Goal: Task Accomplishment & Management: Use online tool/utility

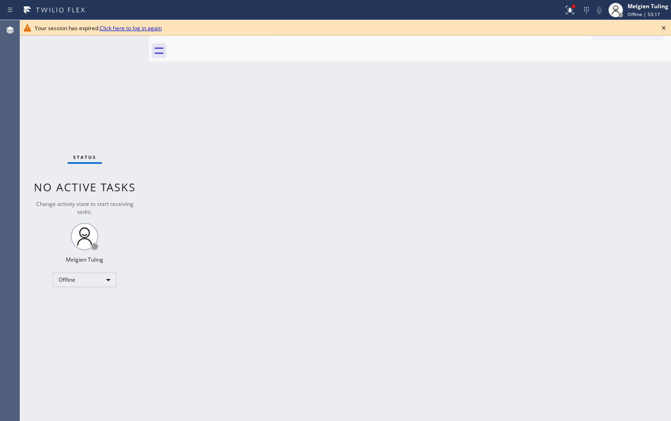
click at [189, 234] on div "Back to Dashboard Change Sender ID Customers Technicians Select a contact Outbo…" at bounding box center [410, 220] width 522 height 401
click at [158, 133] on div "Back to Dashboard Change Sender ID Customers Technicians Select a contact Outbo…" at bounding box center [410, 220] width 522 height 401
click at [129, 28] on link "Click here to log in again" at bounding box center [131, 28] width 62 height 8
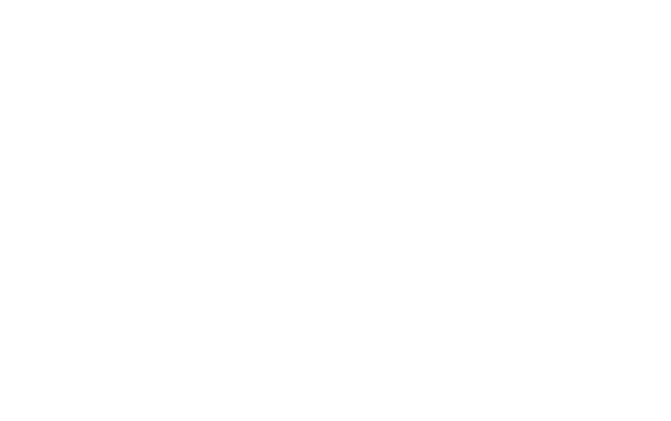
click at [355, 146] on div at bounding box center [335, 210] width 671 height 421
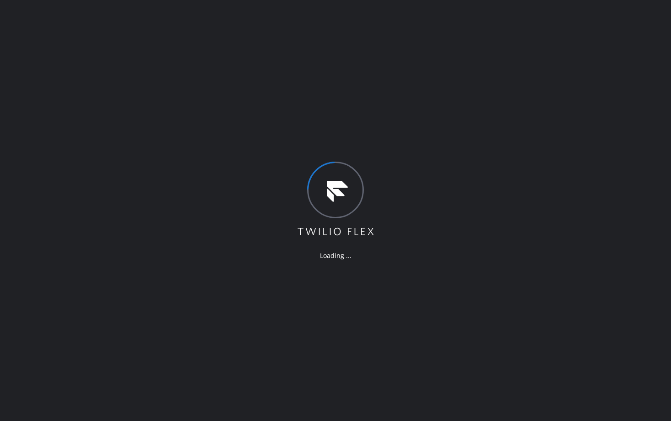
click at [211, 197] on div "Loading ..." at bounding box center [335, 210] width 671 height 421
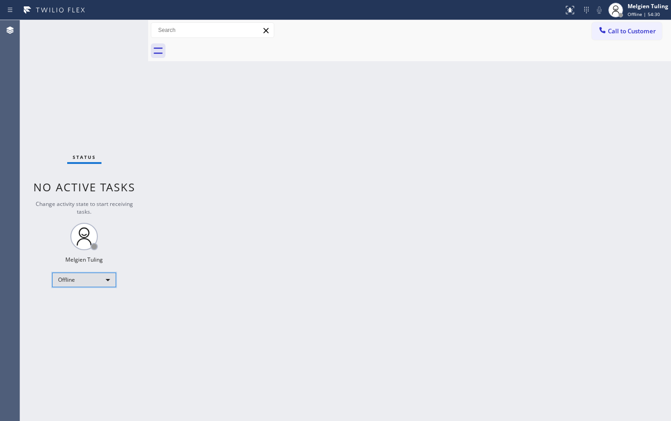
click at [94, 283] on div "Offline" at bounding box center [84, 280] width 64 height 15
drag, startPoint x: 94, startPoint y: 283, endPoint x: 80, endPoint y: 306, distance: 26.8
click at [80, 306] on li "Available" at bounding box center [84, 304] width 62 height 11
click at [245, 313] on div "Back to Dashboard Change Sender ID Customers Technicians Select a contact Outbo…" at bounding box center [409, 220] width 523 height 401
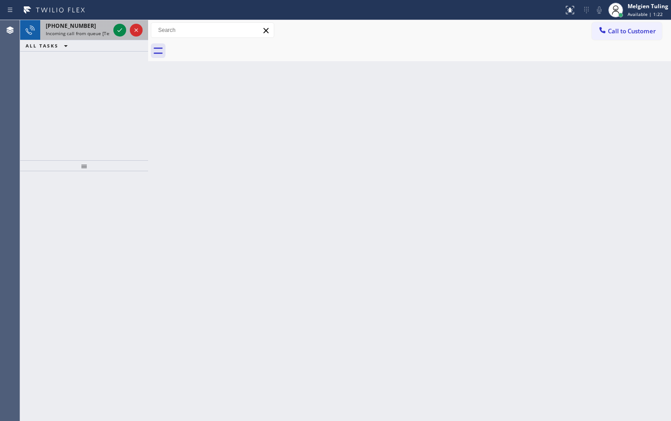
click at [103, 26] on div "[PHONE_NUMBER]" at bounding box center [78, 26] width 64 height 8
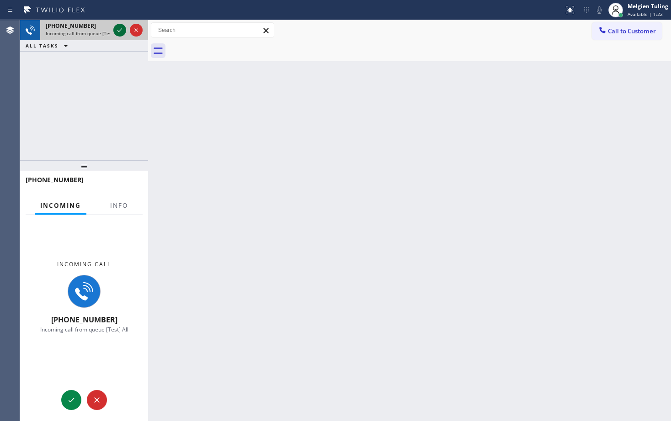
click at [119, 32] on icon at bounding box center [119, 30] width 11 height 11
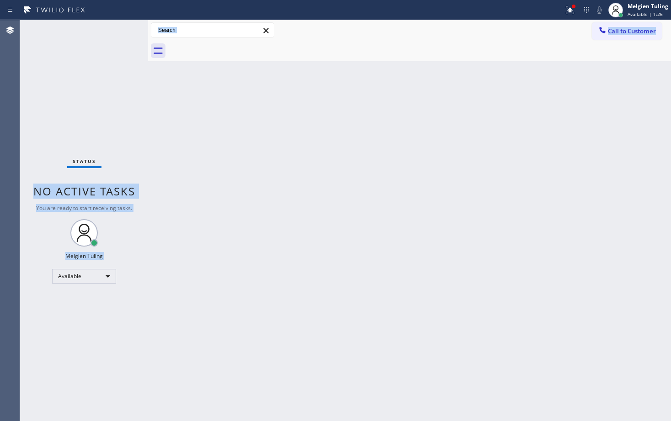
click at [303, 203] on div "Back to Dashboard Change Sender ID Customers Technicians Select a contact Outbo…" at bounding box center [409, 220] width 523 height 401
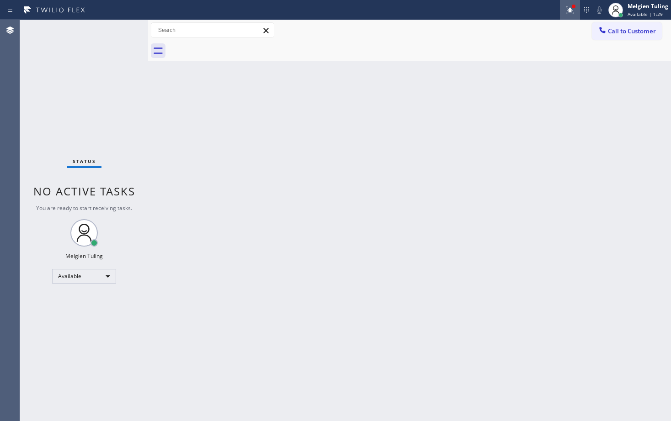
click at [570, 13] on icon at bounding box center [570, 10] width 11 height 11
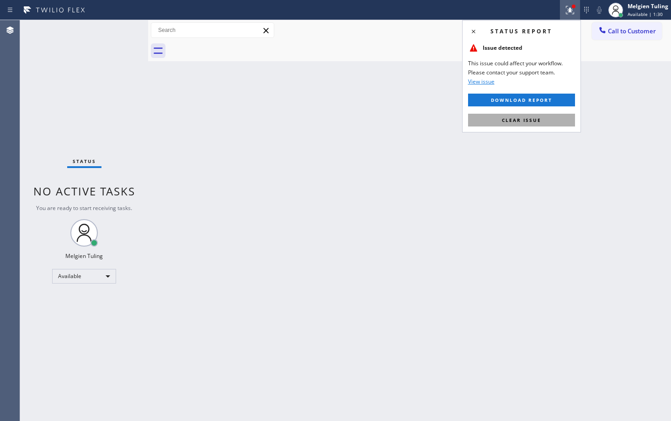
click at [498, 122] on button "Clear issue" at bounding box center [521, 120] width 107 height 13
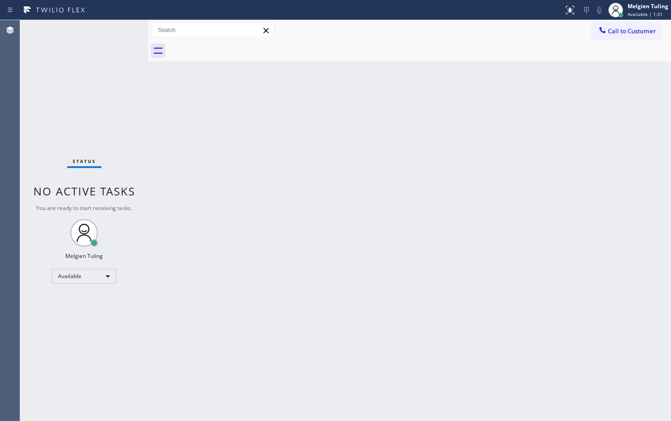
click at [258, 181] on div "Back to Dashboard Change Sender ID Customers Technicians Select a contact Outbo…" at bounding box center [409, 220] width 523 height 401
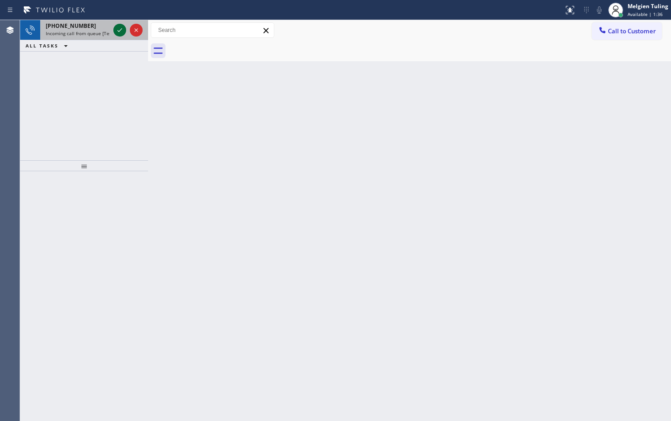
click at [121, 31] on icon at bounding box center [119, 30] width 11 height 11
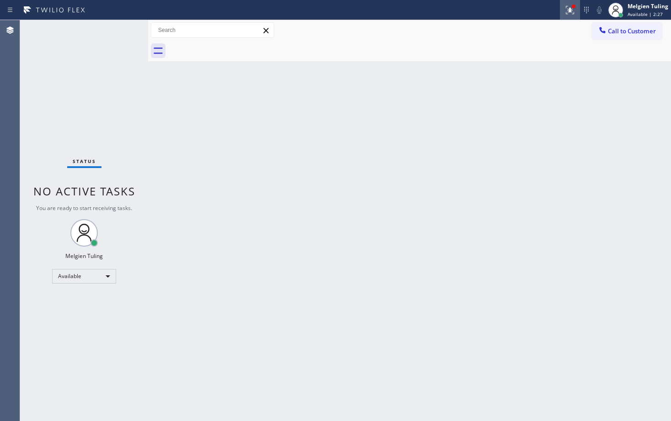
click at [569, 10] on icon at bounding box center [570, 10] width 11 height 11
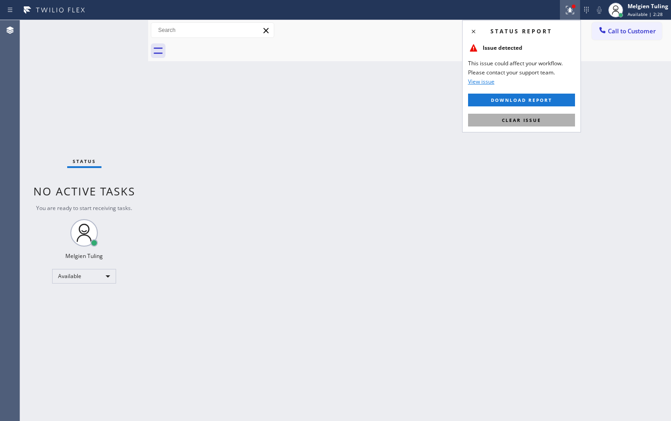
click at [530, 119] on span "Clear issue" at bounding box center [521, 120] width 39 height 6
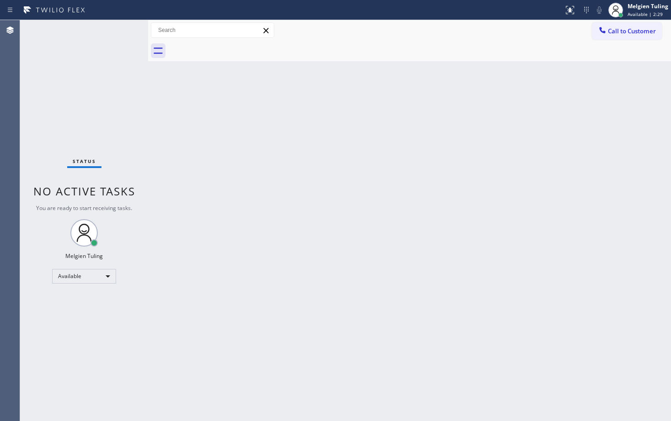
click at [530, 119] on div "Back to Dashboard Change Sender ID Customers Technicians Select a contact Outbo…" at bounding box center [409, 220] width 523 height 401
click at [124, 32] on div "Status No active tasks You are ready to start receiving tasks. Melgien Tuling A…" at bounding box center [84, 220] width 128 height 401
click at [272, 201] on div "Back to Dashboard Change Sender ID Customers Technicians Select a contact Outbo…" at bounding box center [409, 220] width 523 height 401
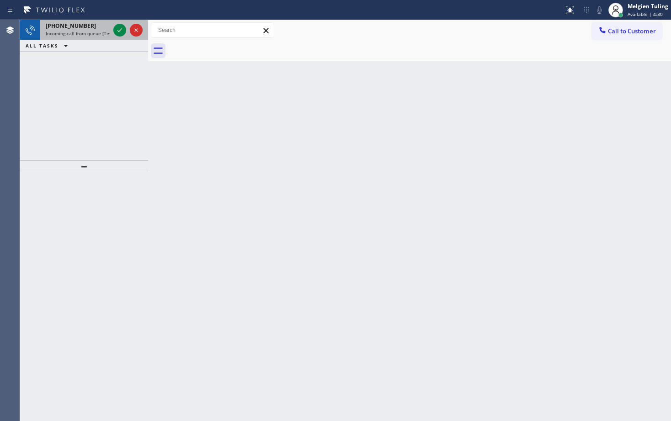
click at [109, 25] on div "[PHONE_NUMBER]" at bounding box center [78, 26] width 64 height 8
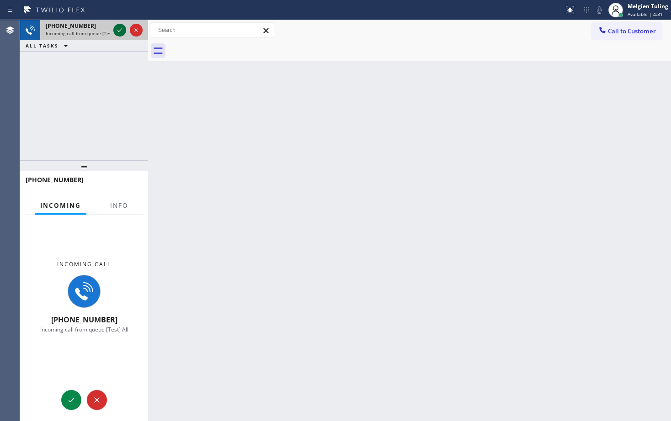
click at [112, 26] on div at bounding box center [128, 30] width 33 height 20
click at [117, 28] on icon at bounding box center [119, 30] width 11 height 11
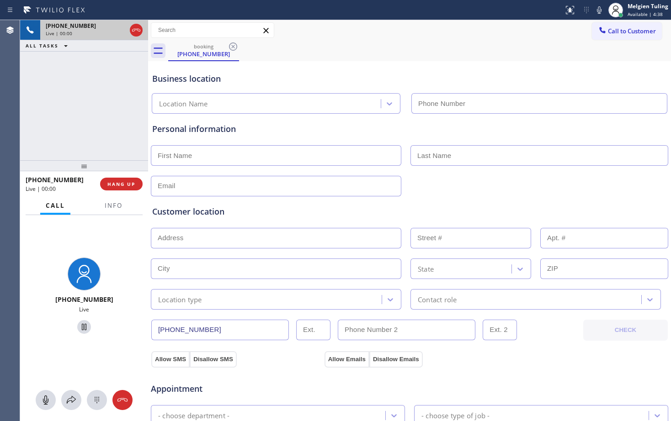
type input "[PHONE_NUMBER]"
click at [116, 178] on button "HANG UP" at bounding box center [121, 184] width 43 height 13
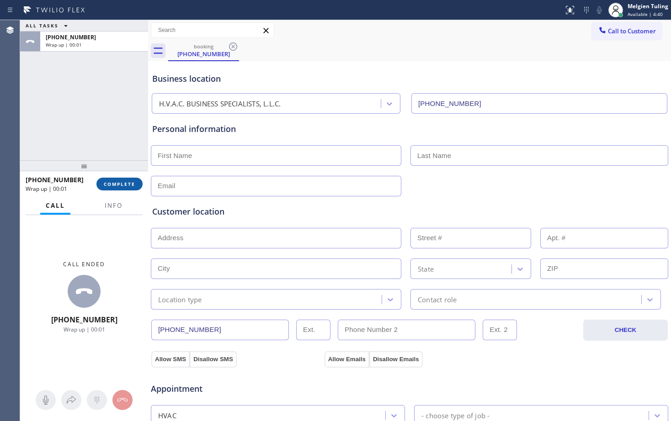
click at [127, 189] on button "COMPLETE" at bounding box center [119, 184] width 46 height 13
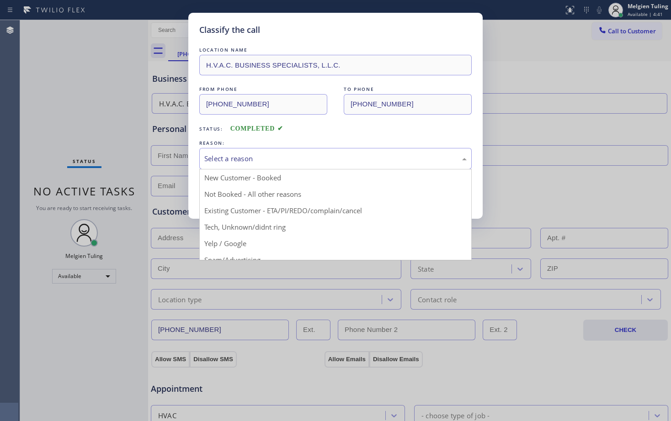
click at [264, 155] on div "Select a reason" at bounding box center [335, 159] width 262 height 11
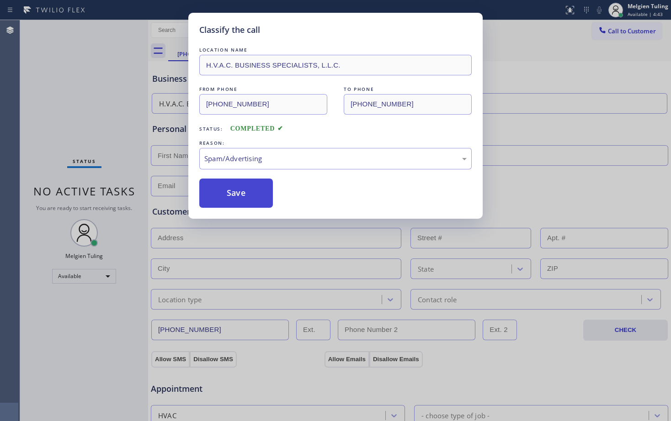
click at [243, 196] on button "Save" at bounding box center [236, 193] width 74 height 29
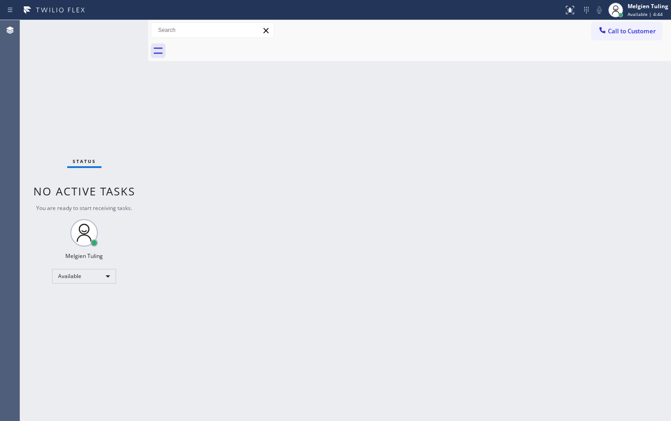
click at [210, 160] on div "Back to Dashboard Change Sender ID Customers Technicians Select a contact Outbo…" at bounding box center [409, 220] width 523 height 401
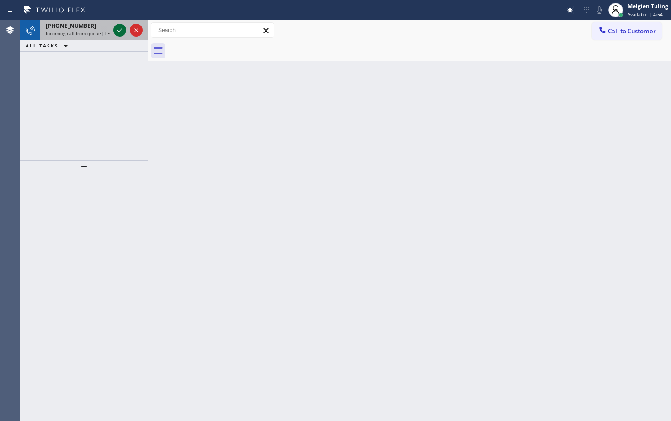
click at [125, 29] on div at bounding box center [119, 30] width 13 height 11
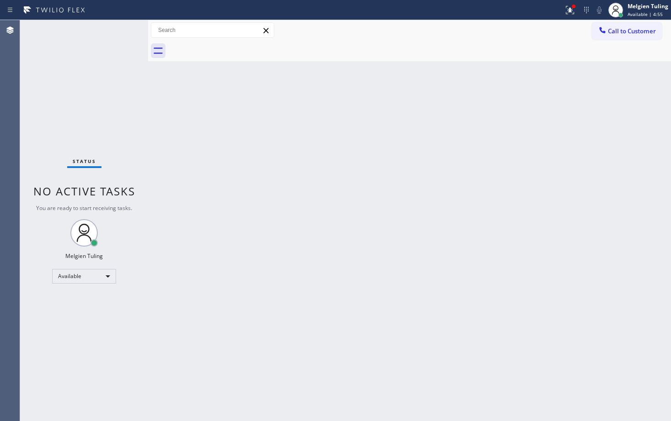
drag, startPoint x: 123, startPoint y: 31, endPoint x: 108, endPoint y: 33, distance: 14.4
click at [109, 32] on div "Status No active tasks You are ready to start receiving tasks. Melgien Tuling A…" at bounding box center [84, 220] width 128 height 401
click at [566, 8] on icon at bounding box center [570, 10] width 11 height 11
drag, startPoint x: 566, startPoint y: 8, endPoint x: 547, endPoint y: 17, distance: 21.3
click at [566, 8] on icon at bounding box center [570, 10] width 11 height 11
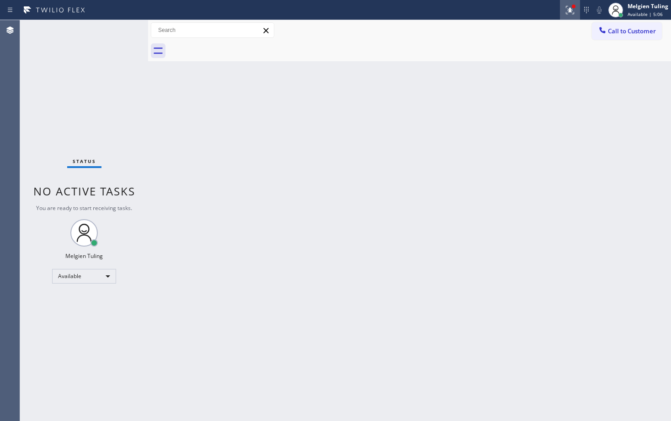
click at [569, 10] on icon at bounding box center [569, 8] width 5 height 3
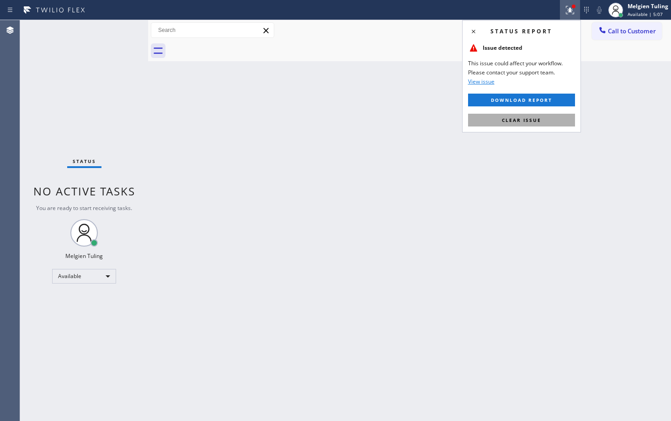
click at [524, 118] on span "Clear issue" at bounding box center [521, 120] width 39 height 6
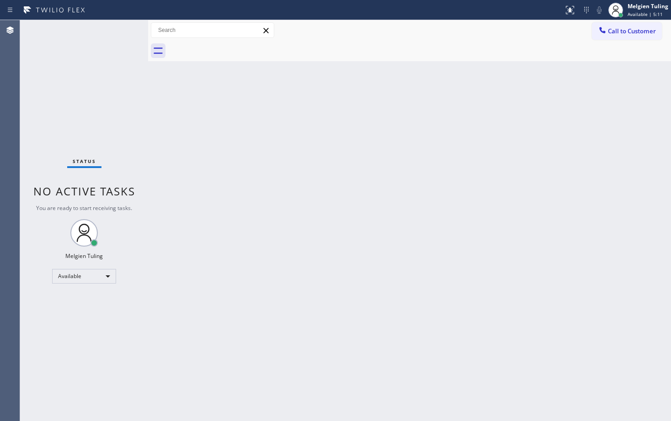
click at [125, 43] on div "Status No active tasks You are ready to start receiving tasks. Melgien Tuling A…" at bounding box center [84, 220] width 128 height 401
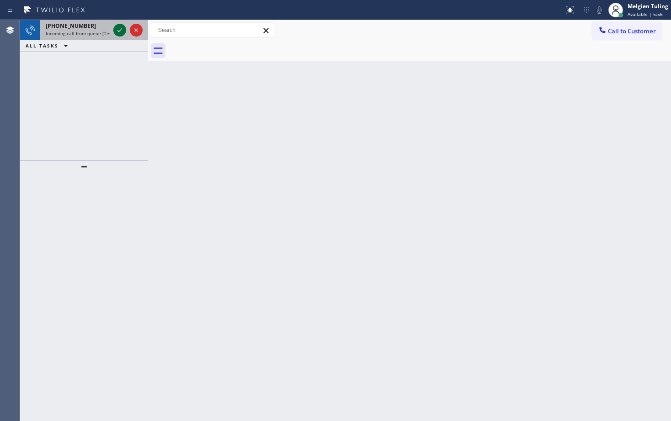
click at [124, 27] on icon at bounding box center [119, 30] width 11 height 11
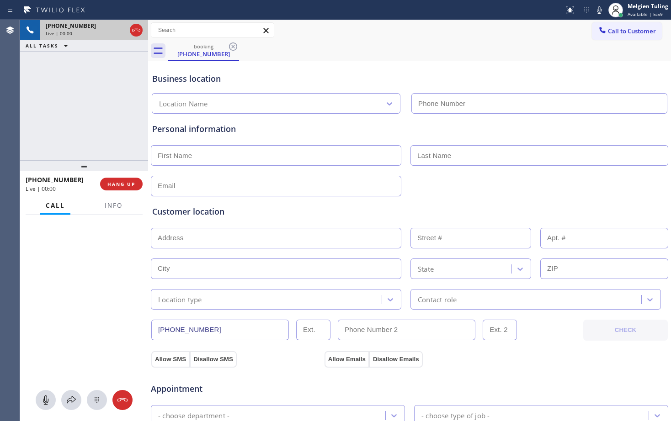
type input "[PHONE_NUMBER]"
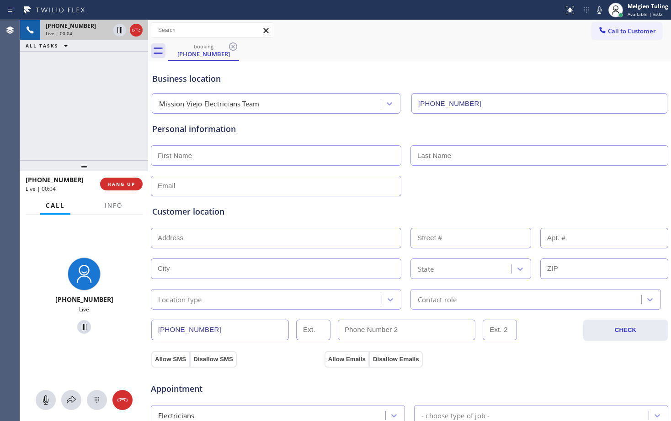
click at [300, 130] on div "Personal information" at bounding box center [409, 129] width 515 height 12
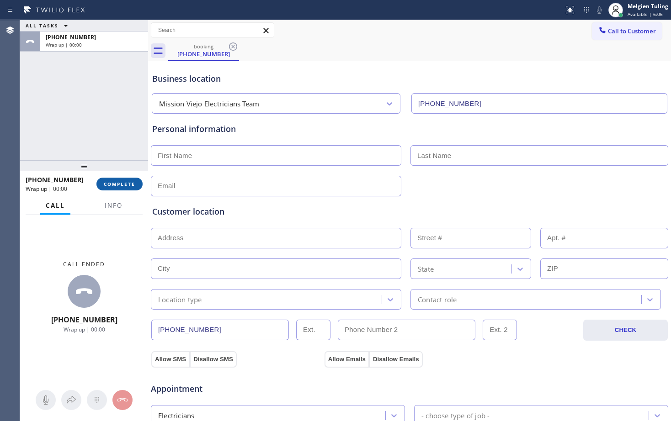
click at [125, 188] on button "COMPLETE" at bounding box center [119, 184] width 46 height 13
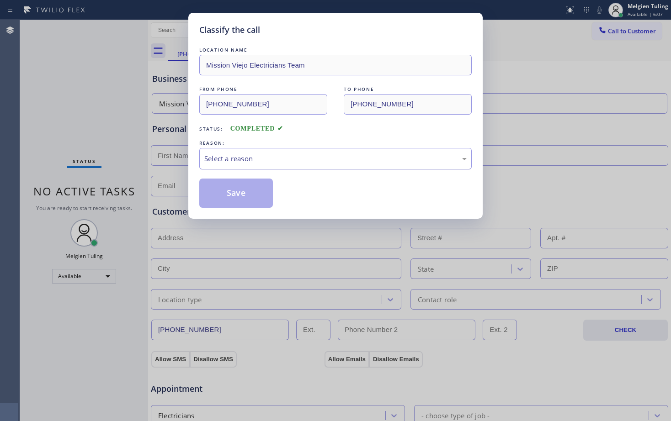
click at [252, 163] on div "Select a reason" at bounding box center [335, 159] width 262 height 11
click at [248, 193] on button "Save" at bounding box center [236, 193] width 74 height 29
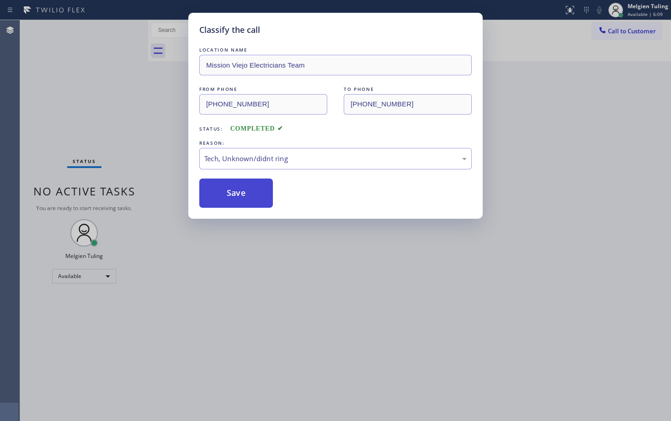
click at [245, 196] on button "Save" at bounding box center [236, 193] width 74 height 29
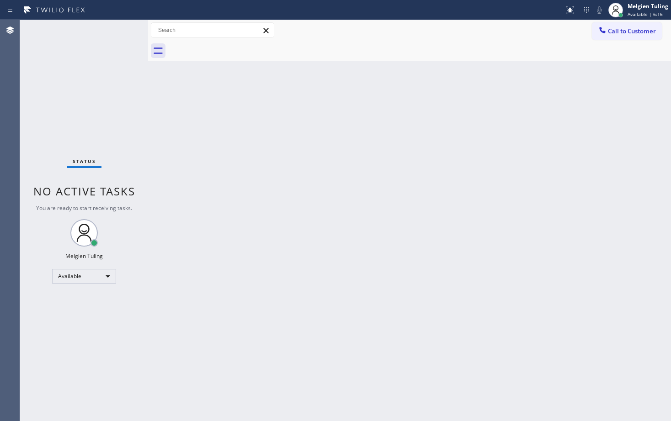
click at [433, 309] on div "Back to Dashboard Change Sender ID Customers Technicians Select a contact Outbo…" at bounding box center [409, 220] width 523 height 401
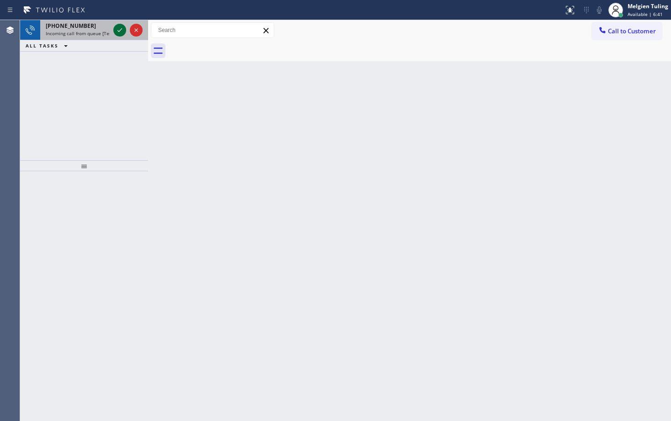
click at [118, 25] on icon at bounding box center [119, 30] width 11 height 11
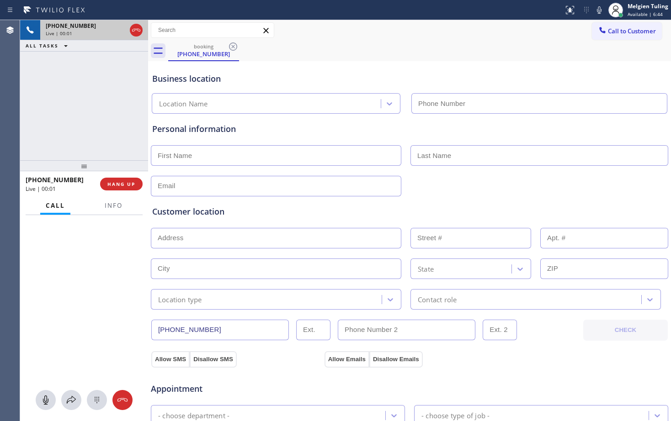
type input "[PHONE_NUMBER]"
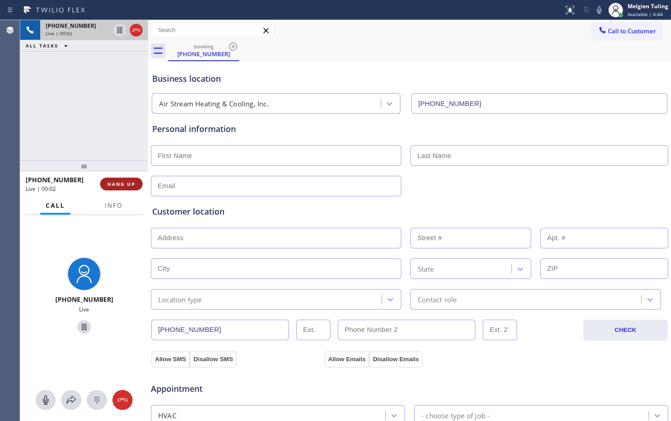
click at [117, 186] on span "HANG UP" at bounding box center [121, 184] width 28 height 6
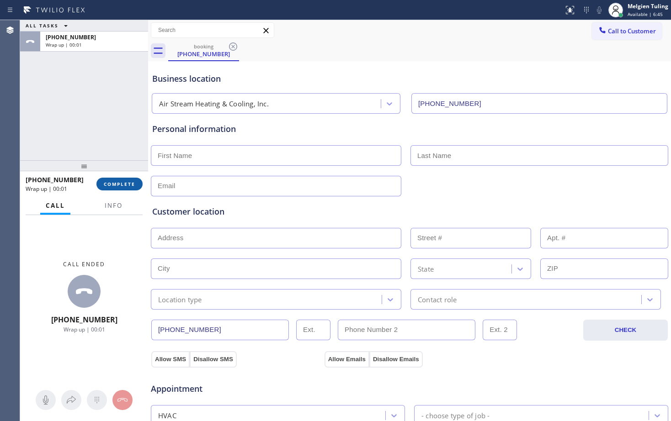
click at [117, 184] on span "COMPLETE" at bounding box center [120, 184] width 32 height 6
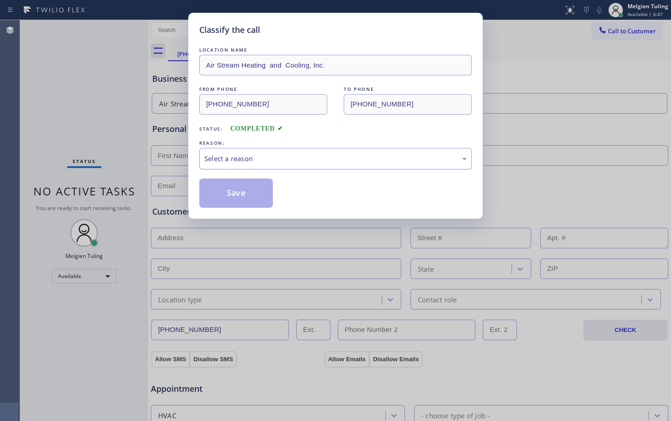
click at [238, 158] on div "Select a reason" at bounding box center [335, 159] width 262 height 11
click at [224, 202] on button "Save" at bounding box center [236, 193] width 74 height 29
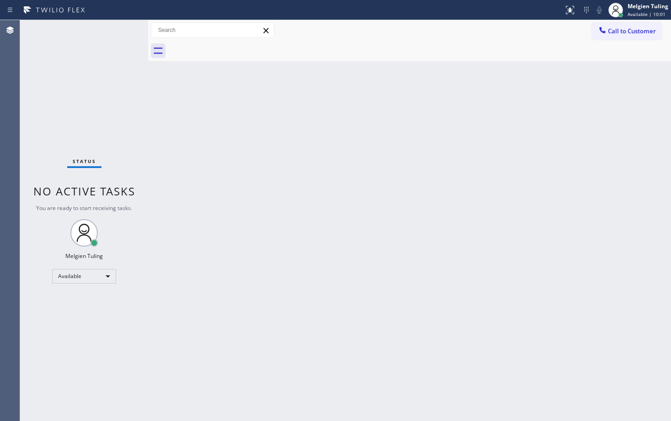
click at [293, 257] on div "Back to Dashboard Change Sender ID Customers Technicians Select a contact Outbo…" at bounding box center [409, 220] width 523 height 401
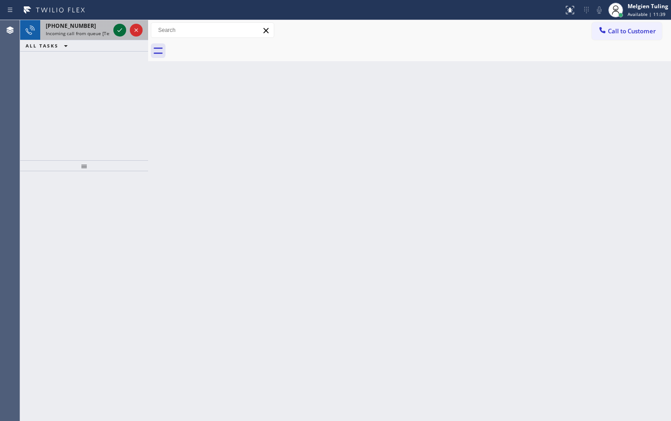
click at [114, 26] on div at bounding box center [119, 30] width 13 height 11
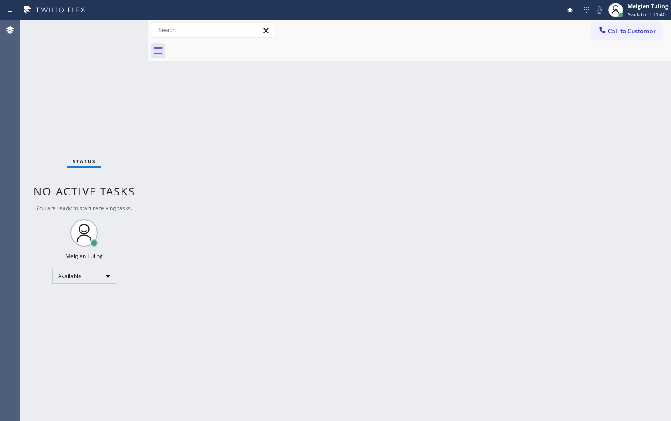
click at [120, 29] on div "Status No active tasks You are ready to start receiving tasks. Melgien Tuling A…" at bounding box center [84, 220] width 128 height 401
click at [400, 175] on div "Back to Dashboard Change Sender ID Customers Technicians Select a contact Outbo…" at bounding box center [409, 220] width 523 height 401
click at [208, 248] on div "Back to Dashboard Change Sender ID Customers Technicians Select a contact Outbo…" at bounding box center [409, 220] width 523 height 401
click at [566, 6] on icon at bounding box center [570, 10] width 11 height 11
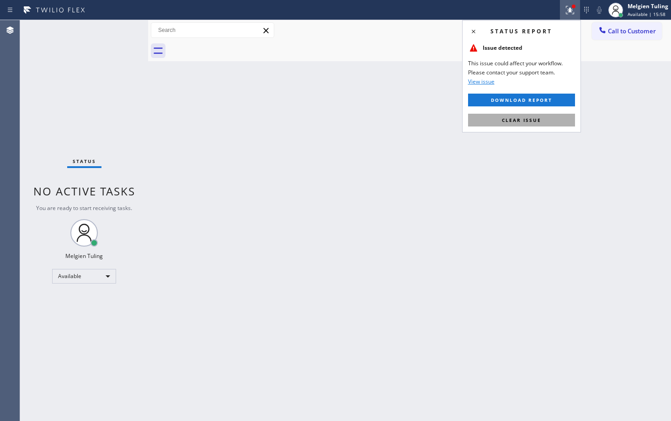
click at [510, 118] on span "Clear issue" at bounding box center [521, 120] width 39 height 6
click at [510, 118] on div "Back to Dashboard Change Sender ID Customers Technicians Select a contact Outbo…" at bounding box center [409, 220] width 523 height 401
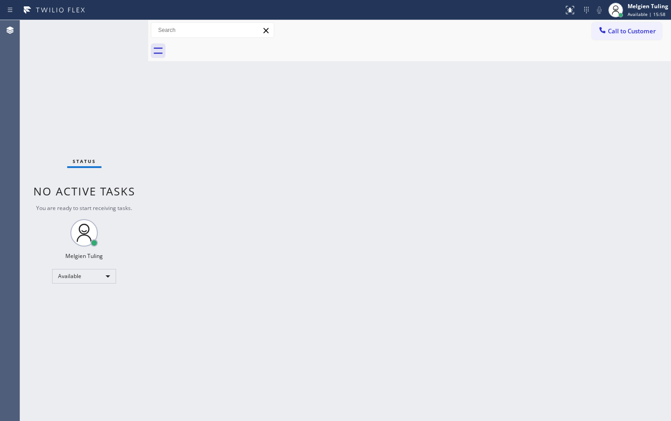
click at [510, 118] on div "Back to Dashboard Change Sender ID Customers Technicians Select a contact Outbo…" at bounding box center [409, 220] width 523 height 401
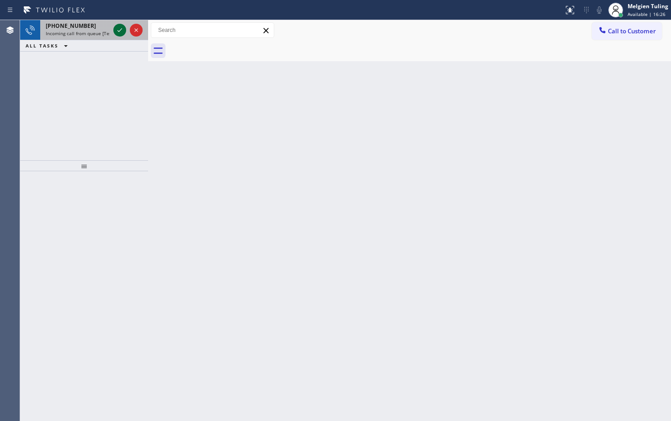
click at [115, 29] on icon at bounding box center [119, 30] width 11 height 11
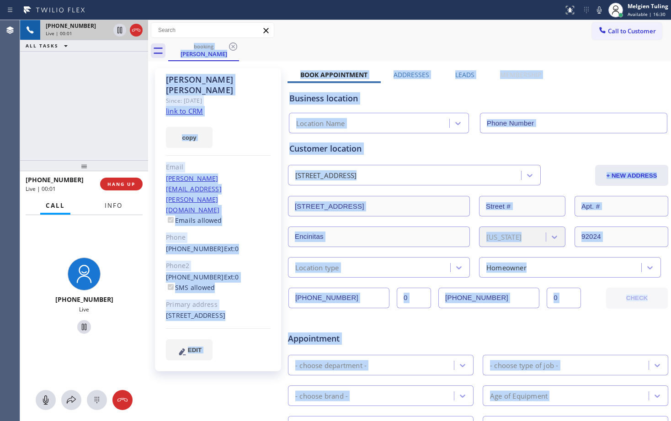
type input "[PHONE_NUMBER]"
click at [108, 205] on span "Info" at bounding box center [114, 206] width 18 height 8
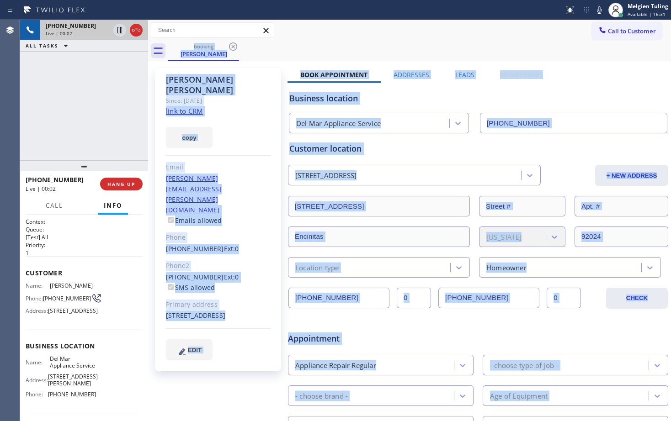
click at [263, 130] on div "copy" at bounding box center [218, 133] width 105 height 32
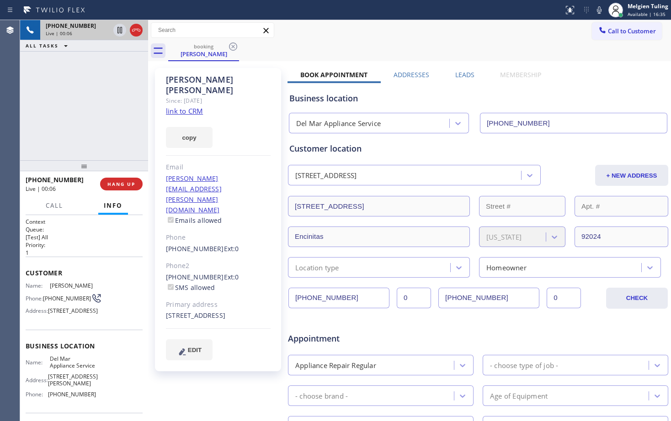
click at [180, 107] on link "link to CRM" at bounding box center [184, 111] width 37 height 9
click at [73, 85] on div "[PHONE_NUMBER] Live | 01:44 ALL TASKS ALL TASKS ACTIVE TASKS TASKS IN WRAP UP" at bounding box center [84, 90] width 128 height 140
click at [259, 79] on div "[PERSON_NAME]" at bounding box center [218, 85] width 105 height 21
click at [399, 45] on div "booking [PERSON_NAME]" at bounding box center [419, 51] width 503 height 21
click at [598, 10] on icon at bounding box center [599, 10] width 11 height 11
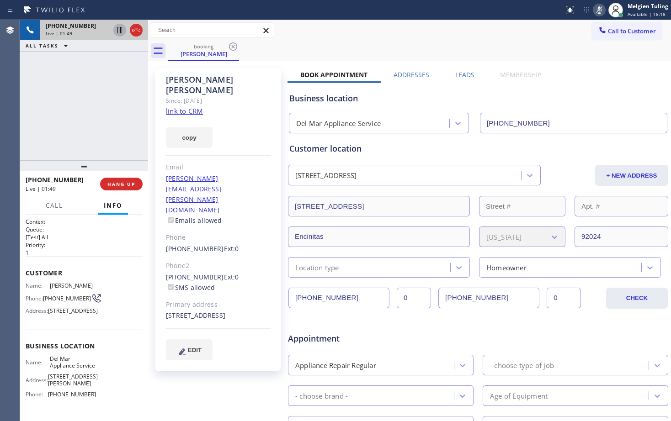
click at [122, 32] on icon at bounding box center [119, 30] width 5 height 6
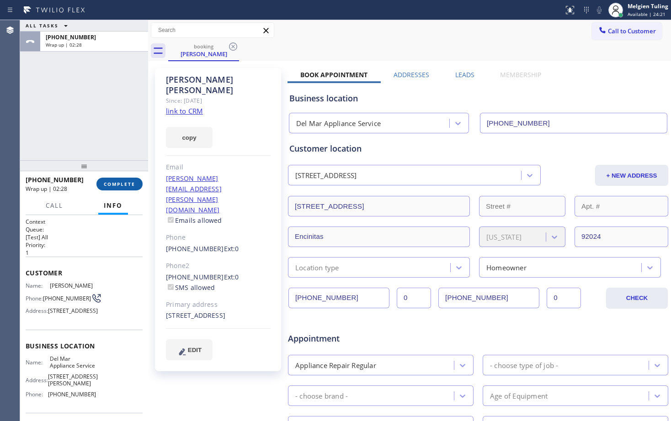
click at [119, 185] on span "COMPLETE" at bounding box center [120, 184] width 32 height 6
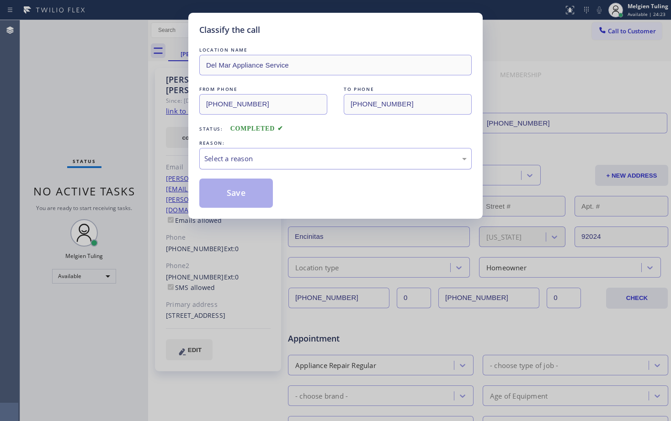
click at [235, 155] on div "Select a reason" at bounding box center [335, 159] width 262 height 11
drag, startPoint x: 208, startPoint y: 180, endPoint x: 208, endPoint y: 188, distance: 8.2
click at [208, 182] on button "Save" at bounding box center [236, 193] width 74 height 29
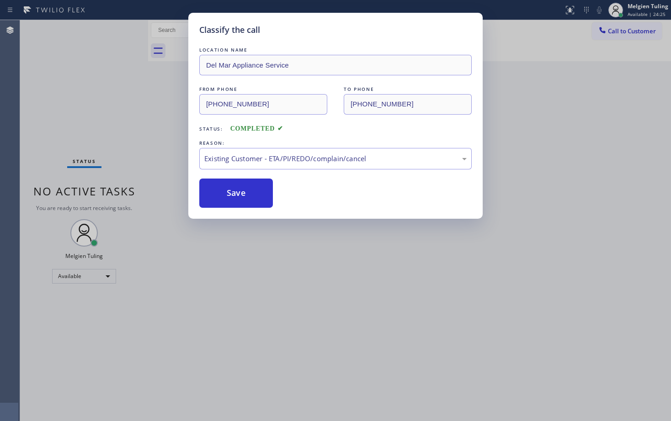
click at [91, 74] on div "Classify the call LOCATION NAME Del Mar Appliance Service FROM PHONE [PHONE_NUM…" at bounding box center [335, 210] width 671 height 421
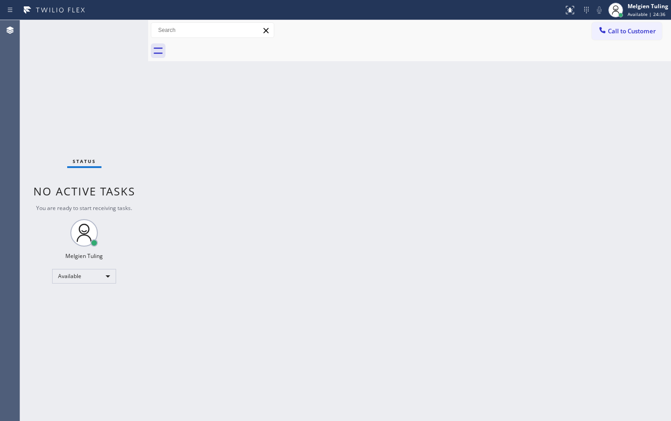
click at [327, 201] on div "Back to Dashboard Change Sender ID Customers Technicians Select a contact Outbo…" at bounding box center [409, 220] width 523 height 401
click at [186, 171] on div "Back to Dashboard Change Sender ID Customers Technicians Select a contact Outbo…" at bounding box center [409, 220] width 523 height 401
click at [401, 213] on div "Back to Dashboard Change Sender ID Customers Technicians Select a contact Outbo…" at bounding box center [409, 220] width 523 height 401
click at [175, 151] on div "Back to Dashboard Change Sender ID Customers Technicians Select a contact Outbo…" at bounding box center [409, 220] width 523 height 401
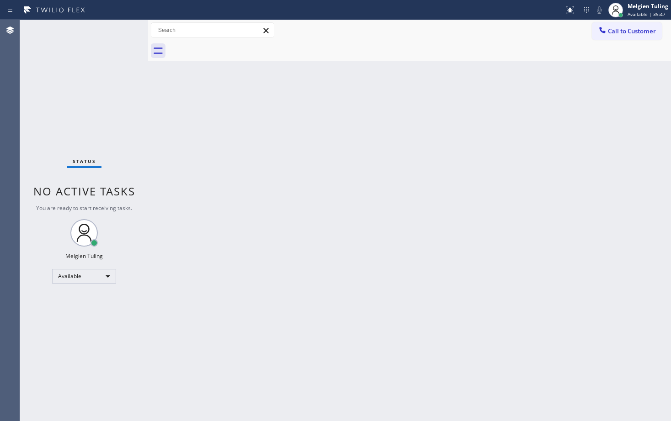
click at [215, 269] on div "Back to Dashboard Change Sender ID Customers Technicians Select a contact Outbo…" at bounding box center [409, 220] width 523 height 401
click at [117, 39] on div "Status No active tasks You are ready to start receiving tasks. Melgien Tuling A…" at bounding box center [84, 220] width 128 height 401
click at [112, 27] on div "Status No active tasks You are ready to start receiving tasks. Melgien Tuling A…" at bounding box center [84, 220] width 128 height 401
click at [116, 32] on div "Status No active tasks You are ready to start receiving tasks. Melgien Tuling A…" at bounding box center [84, 220] width 128 height 401
click at [286, 98] on div "Back to Dashboard Change Sender ID Customers Technicians Select a contact Outbo…" at bounding box center [409, 220] width 523 height 401
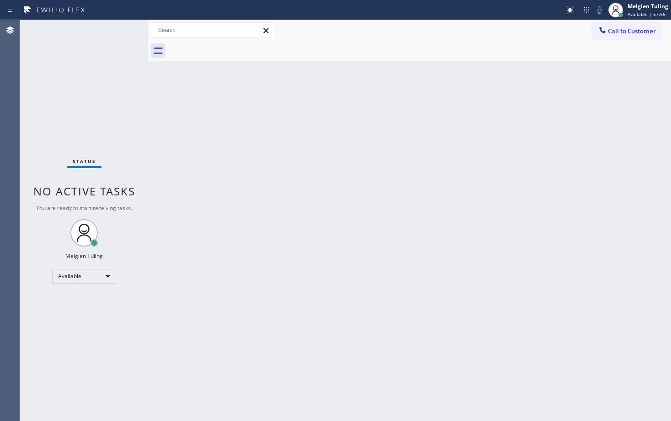
click at [118, 32] on div "Status No active tasks You are ready to start receiving tasks. Melgien Tuling A…" at bounding box center [84, 220] width 128 height 401
click at [112, 30] on div "Status No active tasks You are ready to start receiving tasks. Melgien Tuling A…" at bounding box center [84, 220] width 128 height 401
click at [323, 256] on div "Back to Dashboard Change Sender ID Customers Technicians Select a contact Outbo…" at bounding box center [409, 220] width 523 height 401
click at [211, 279] on div "Back to Dashboard Change Sender ID Customers Technicians Select a contact Outbo…" at bounding box center [409, 220] width 523 height 401
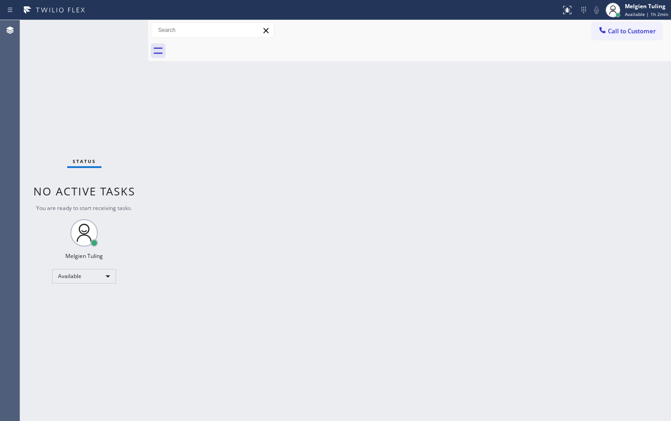
click at [353, 326] on div "Back to Dashboard Change Sender ID Customers Technicians Select a contact Outbo…" at bounding box center [409, 220] width 523 height 401
click at [431, 335] on div "Back to Dashboard Change Sender ID Customers Technicians Select a contact Outbo…" at bounding box center [409, 220] width 523 height 401
click at [498, 126] on div "Back to Dashboard Change Sender ID Customers Technicians Select a contact Outbo…" at bounding box center [409, 220] width 523 height 401
click at [508, 136] on div "Back to Dashboard Change Sender ID Customers Technicians Select a contact Outbo…" at bounding box center [409, 220] width 523 height 401
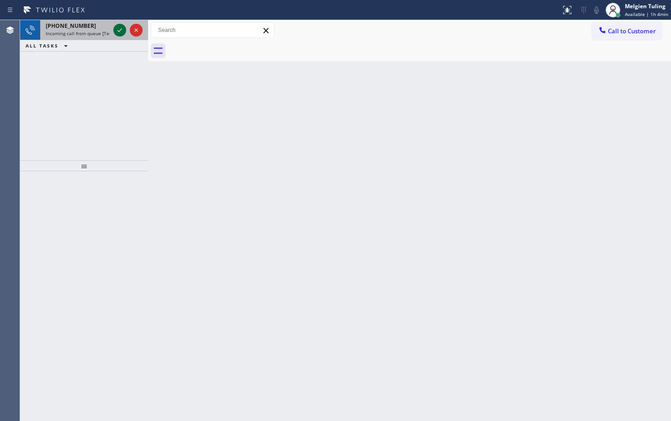
click at [124, 27] on icon at bounding box center [119, 30] width 11 height 11
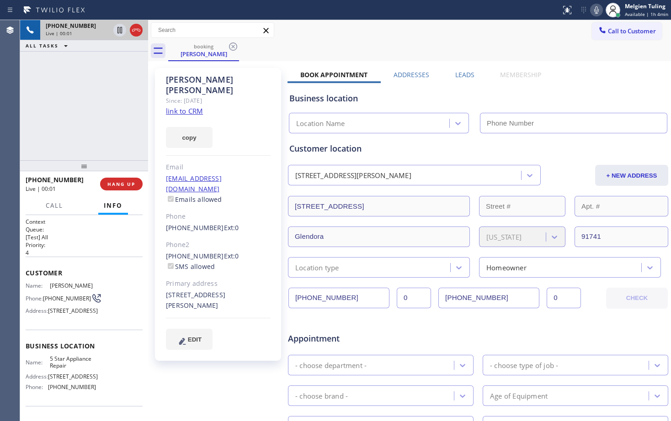
type input "[PHONE_NUMBER]"
click at [170, 107] on link "link to CRM" at bounding box center [184, 111] width 37 height 9
click at [119, 30] on icon at bounding box center [119, 30] width 5 height 6
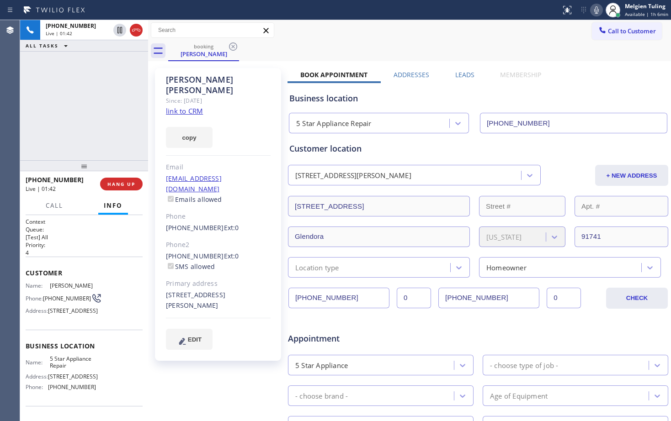
click at [599, 11] on icon at bounding box center [596, 9] width 5 height 7
click at [597, 11] on icon at bounding box center [596, 9] width 5 height 7
click at [121, 26] on icon at bounding box center [119, 30] width 11 height 11
click at [240, 124] on div "copy" at bounding box center [218, 133] width 105 height 32
click at [396, 44] on div "booking [PERSON_NAME]" at bounding box center [419, 51] width 503 height 21
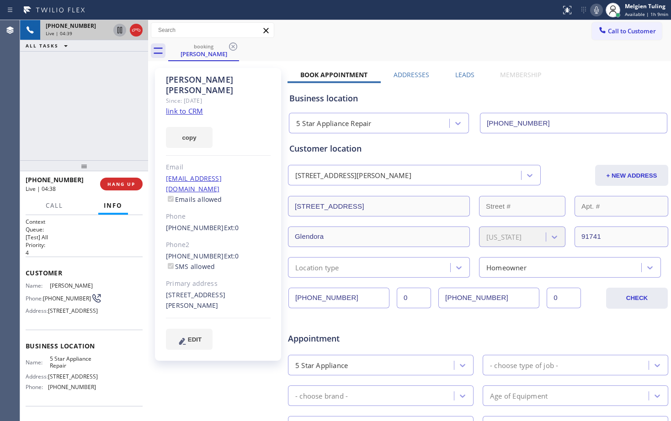
click at [215, 382] on div "[PERSON_NAME] Since: [DATE] link to CRM copy Email [EMAIL_ADDRESS][DOMAIN_NAME]…" at bounding box center [218, 360] width 137 height 592
click at [106, 258] on div "Customer Name: [PERSON_NAME] Phone: [PHONE_NUMBER] Address: [STREET_ADDRESS]" at bounding box center [84, 293] width 117 height 73
click at [128, 181] on span "HANG UP" at bounding box center [121, 184] width 28 height 6
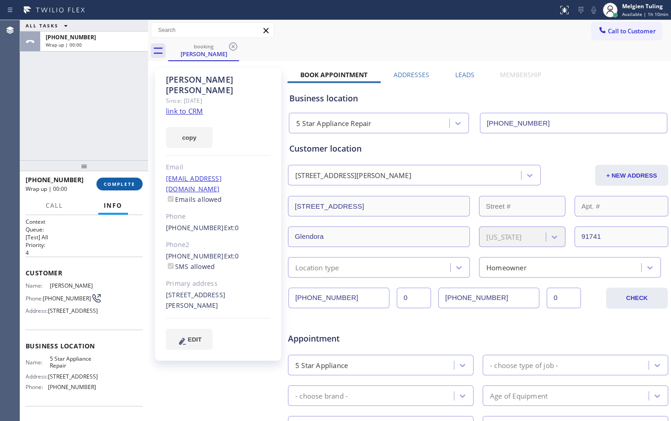
click at [126, 180] on button "COMPLETE" at bounding box center [119, 184] width 46 height 13
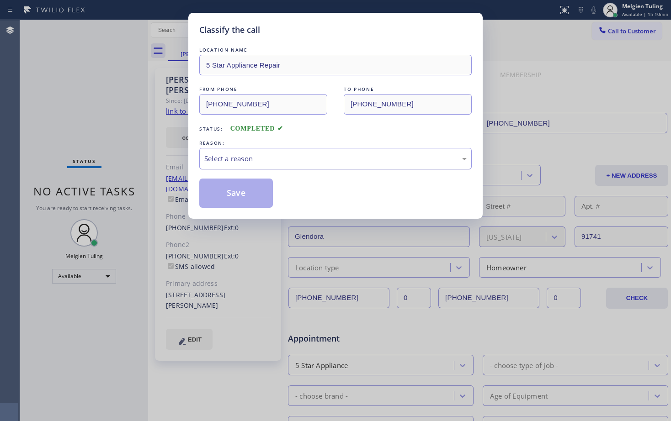
click at [240, 161] on div "Select a reason" at bounding box center [335, 159] width 262 height 11
click at [223, 194] on button "Save" at bounding box center [236, 193] width 74 height 29
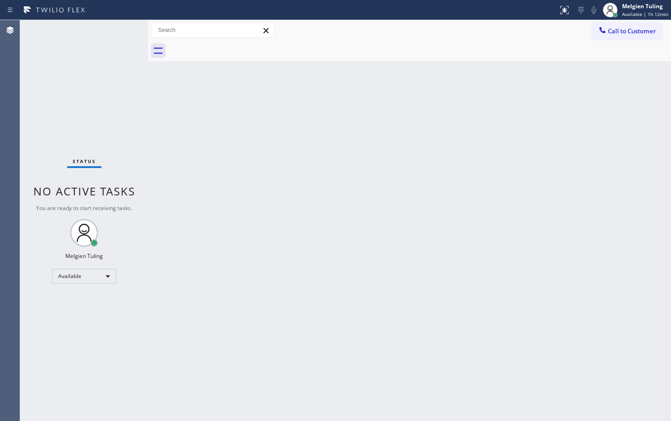
click at [226, 120] on div "Back to Dashboard Change Sender ID Customers Technicians Select a contact Outbo…" at bounding box center [409, 220] width 523 height 401
drag, startPoint x: 479, startPoint y: 140, endPoint x: 474, endPoint y: 173, distance: 32.8
click at [479, 141] on div "Back to Dashboard Change Sender ID Customers Technicians Select a contact Outbo…" at bounding box center [409, 220] width 523 height 401
click at [116, 36] on div "Status No active tasks You are ready to start receiving tasks. Melgien Tuling A…" at bounding box center [84, 220] width 128 height 401
click at [75, 274] on div "Available" at bounding box center [84, 276] width 64 height 15
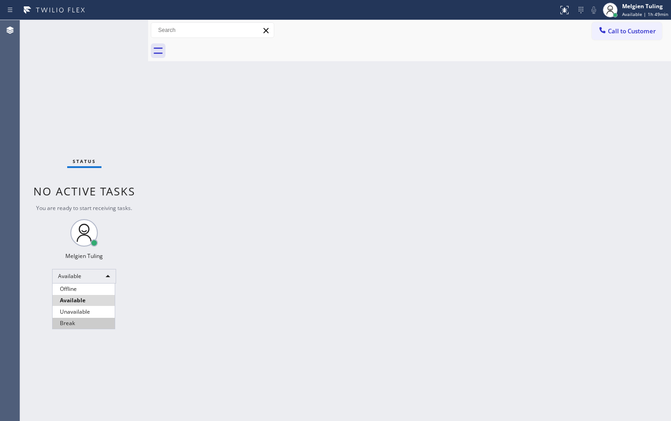
click at [69, 323] on li "Break" at bounding box center [84, 323] width 62 height 11
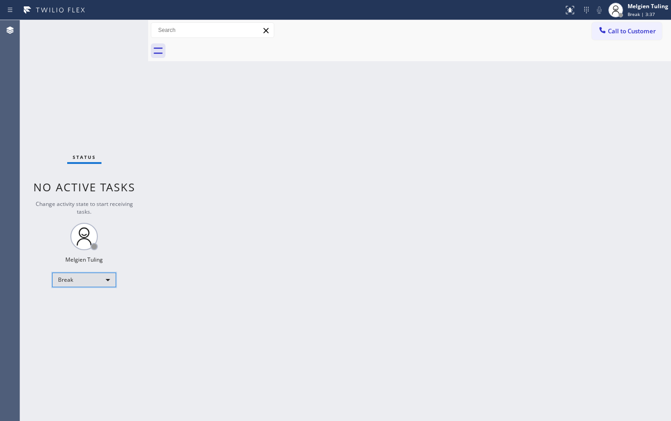
click at [97, 280] on div "Break" at bounding box center [84, 280] width 64 height 15
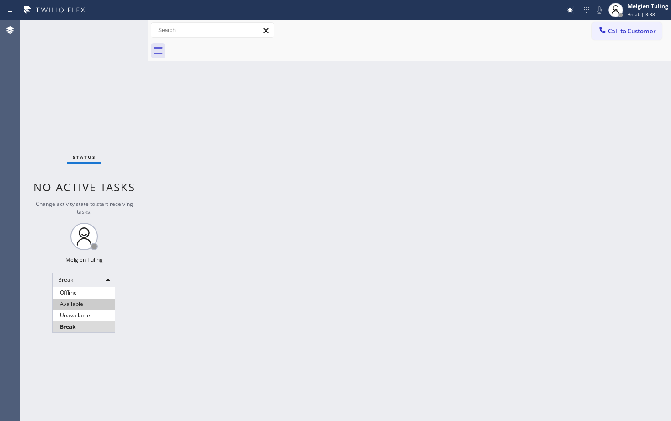
click at [78, 301] on li "Available" at bounding box center [84, 304] width 62 height 11
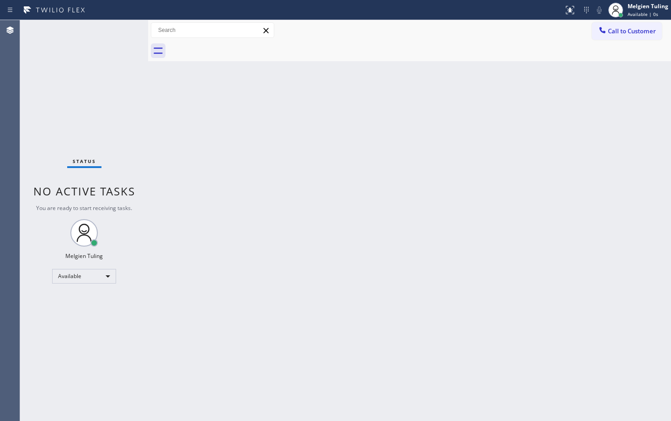
click at [275, 233] on div "Back to Dashboard Change Sender ID Customers Technicians Select a contact Outbo…" at bounding box center [409, 220] width 523 height 401
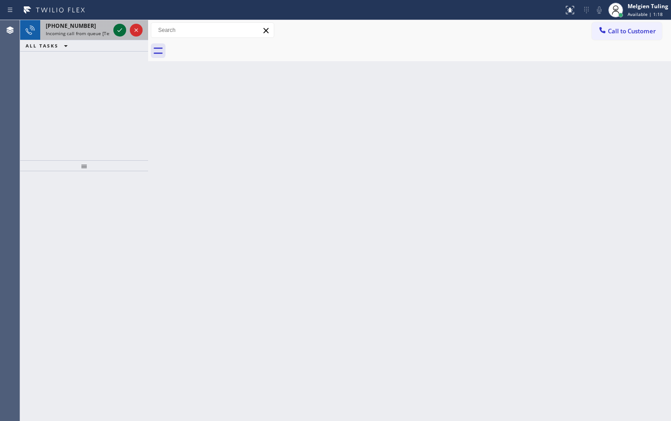
click at [115, 33] on icon at bounding box center [119, 30] width 11 height 11
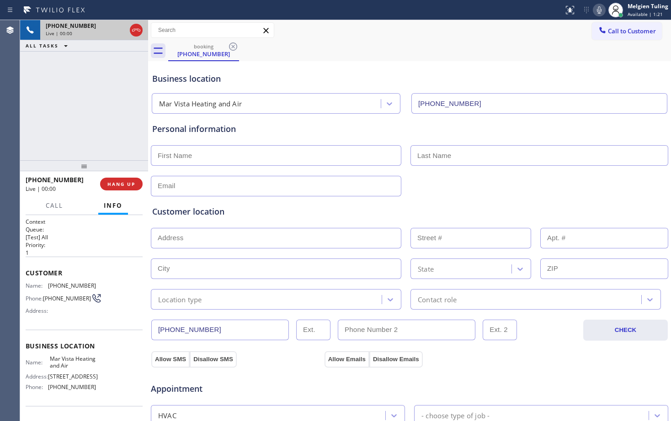
type input "[PHONE_NUMBER]"
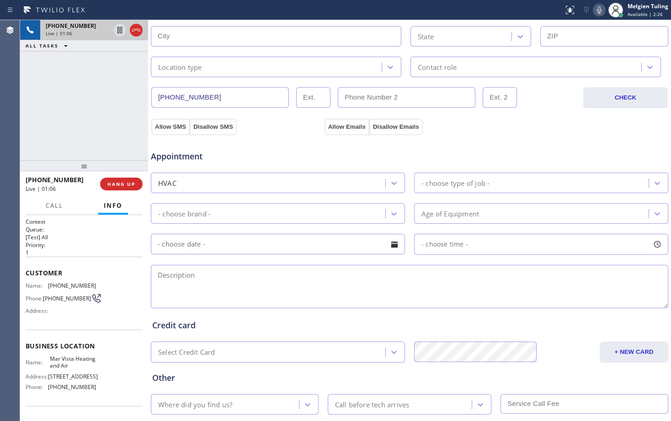
scroll to position [287, 0]
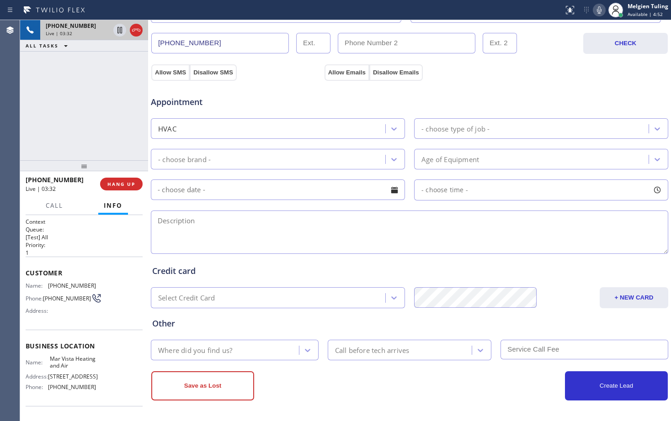
click at [518, 241] on textarea at bounding box center [409, 232] width 517 height 43
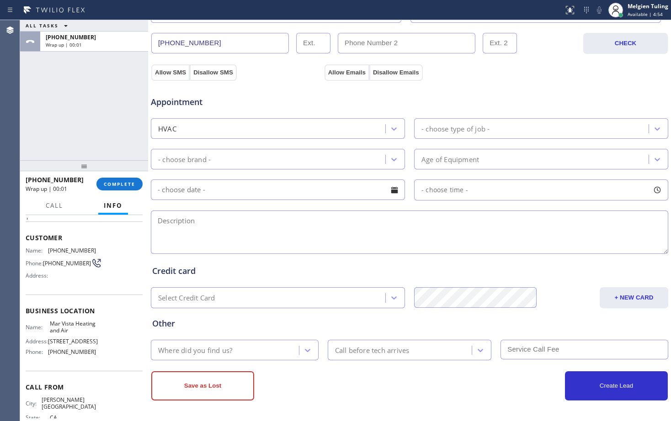
scroll to position [46, 0]
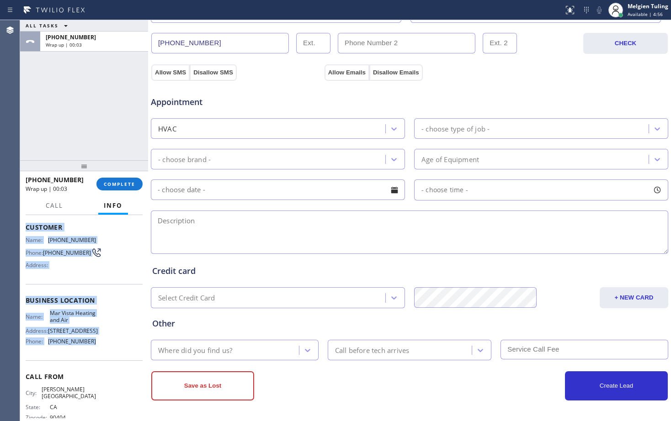
drag, startPoint x: 21, startPoint y: 227, endPoint x: 96, endPoint y: 350, distance: 144.2
click at [96, 350] on div "Context Queue: [Test] All Priority: 1 Customer Name: [PHONE_NUMBER] Phone: [PHO…" at bounding box center [84, 318] width 128 height 206
copy div "Customer Name: [PHONE_NUMBER] Phone: [PHONE_NUMBER] Address: Business location …"
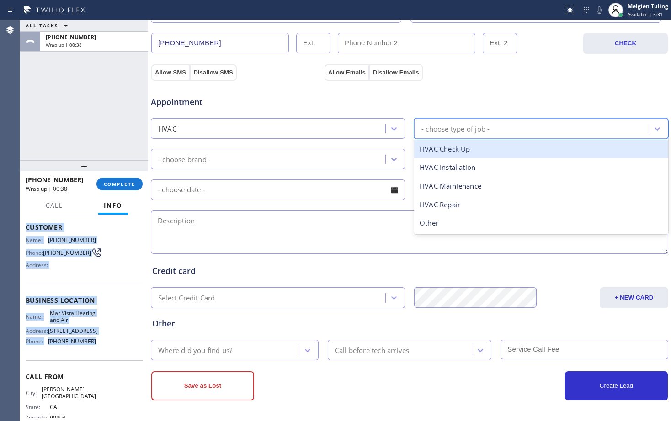
click at [427, 121] on div "- choose type of job -" at bounding box center [533, 129] width 232 height 16
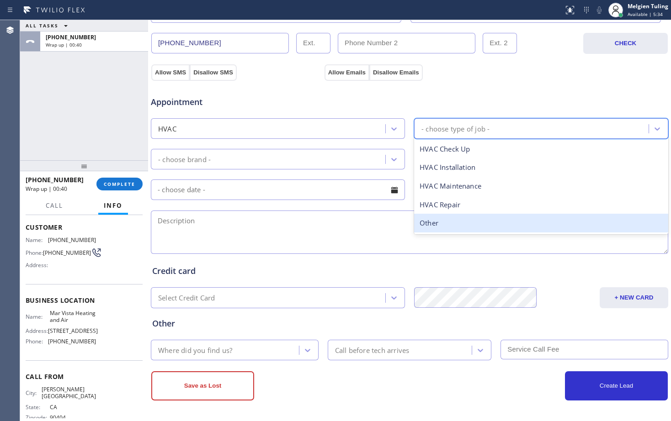
click at [431, 223] on div "Other" at bounding box center [541, 223] width 254 height 19
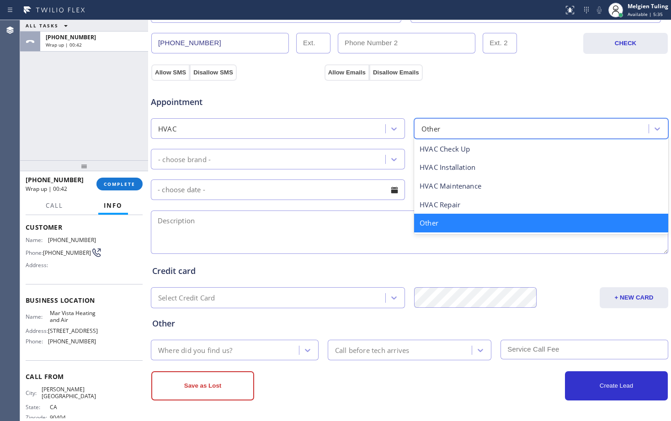
click at [441, 124] on div "Other" at bounding box center [533, 129] width 232 height 16
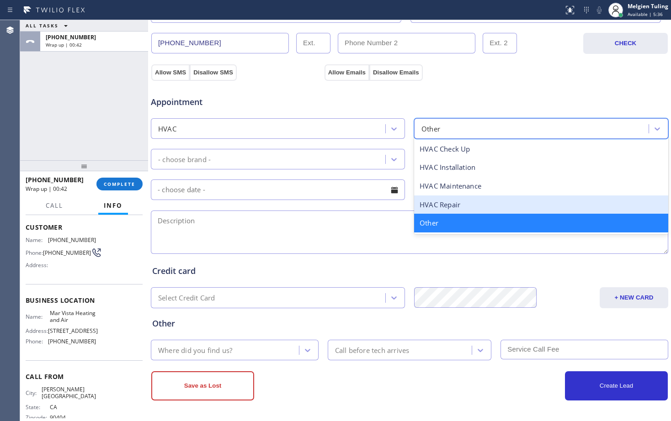
click at [442, 203] on div "HVAC Repair" at bounding box center [541, 205] width 254 height 19
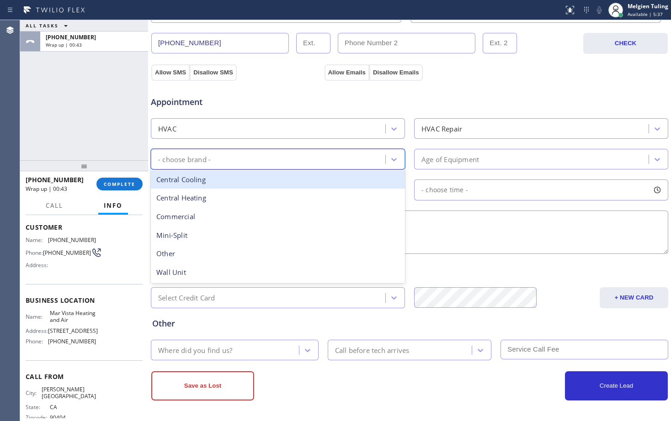
click at [251, 157] on div "- choose brand -" at bounding box center [270, 159] width 232 height 16
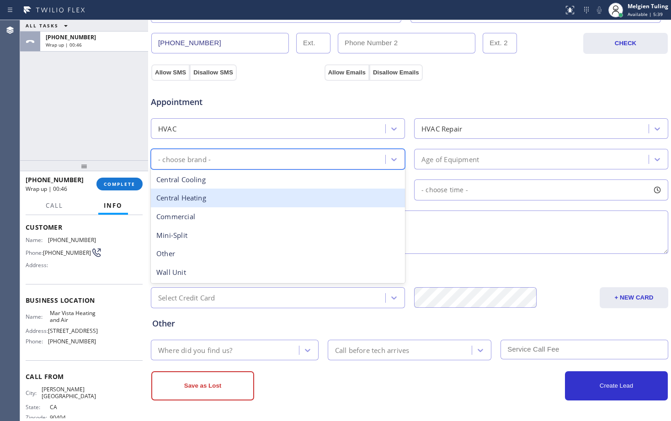
click at [197, 202] on div "Central Heating" at bounding box center [278, 198] width 254 height 19
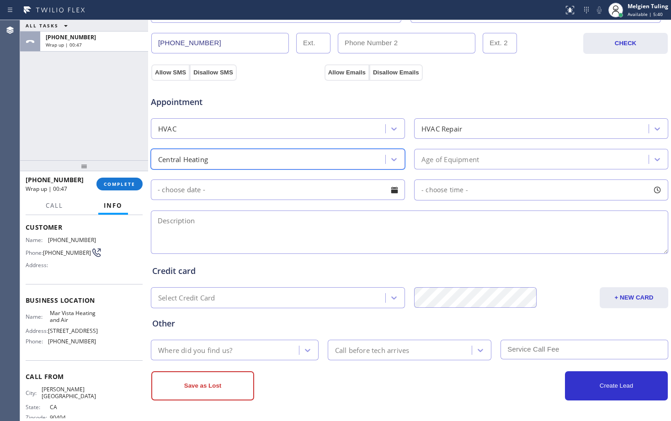
click at [439, 156] on div "Age of Equipment" at bounding box center [450, 159] width 58 height 11
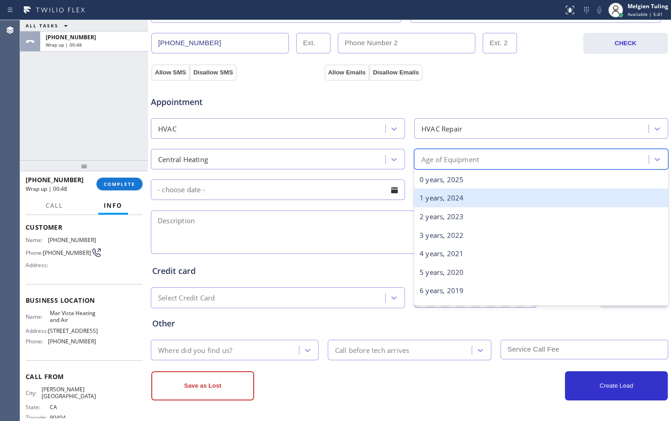
click at [421, 199] on div "1 years, 2024" at bounding box center [541, 198] width 254 height 19
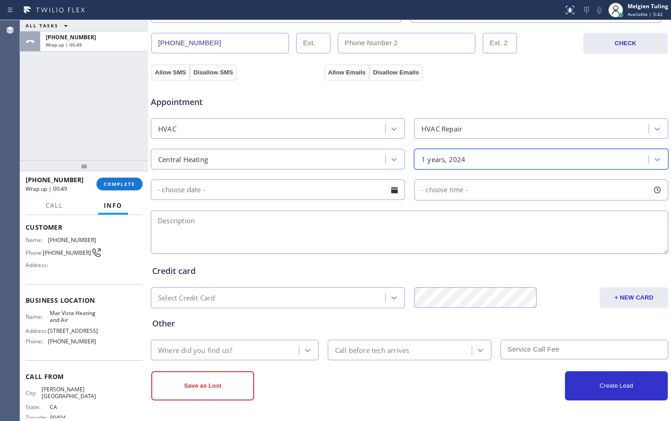
click at [182, 227] on textarea at bounding box center [409, 232] width 517 height 43
click at [181, 222] on textarea at bounding box center [409, 232] width 517 height 43
paste textarea "ac central /heating is not working /pilot wasnt going on /furnace in the attic …"
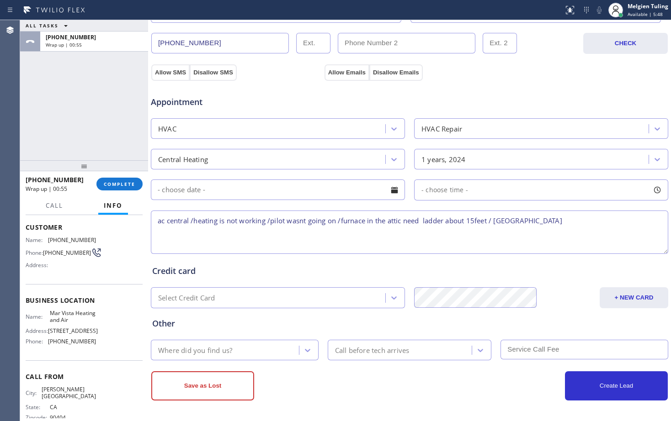
click at [581, 221] on textarea "ac central /heating is not working /pilot wasnt going on /furnace in the attic …" at bounding box center [409, 232] width 517 height 43
click at [588, 226] on textarea "ac central /heating is not working /pilot wasn't going on /furnace in the attic…" at bounding box center [409, 232] width 517 height 43
click at [589, 220] on textarea "ac central /heating is not working /pilot wasn't going on /furnace in the attic…" at bounding box center [409, 232] width 517 height 43
paste textarea "Mar Vista Heating and Air"
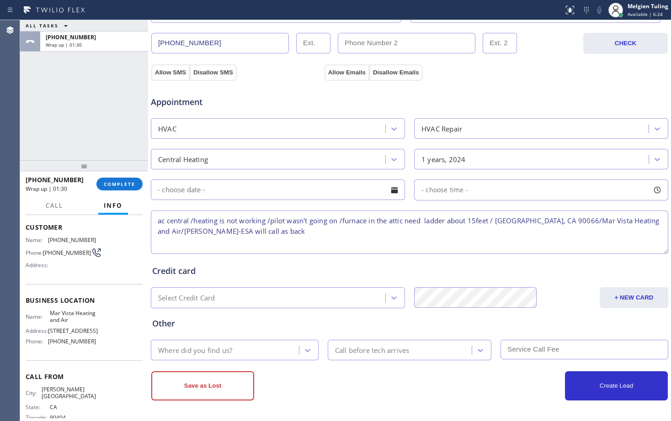
type textarea "ac central /heating is not working /pilot wasn't going on /furnace in the attic…"
click at [230, 349] on div "Where did you find us?" at bounding box center [195, 350] width 74 height 11
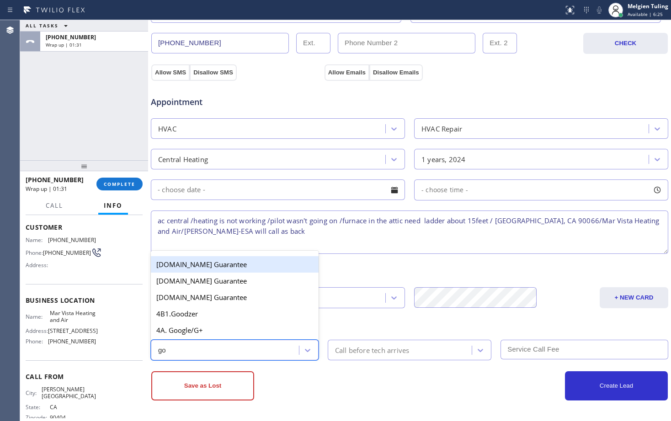
type input "goo"
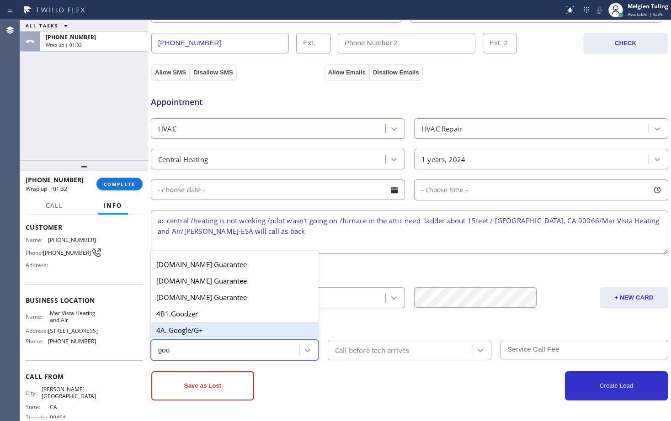
click at [210, 327] on div "4A. Google/G+" at bounding box center [235, 330] width 168 height 16
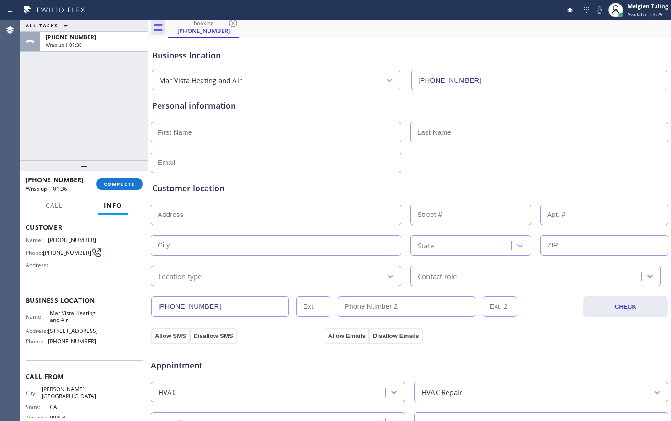
scroll to position [13, 0]
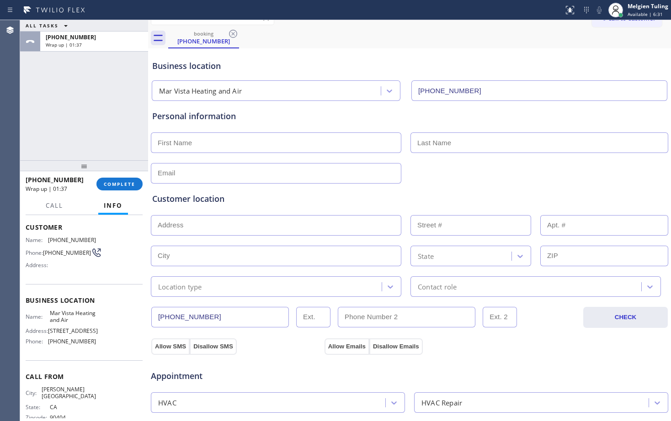
click at [187, 141] on input "text" at bounding box center [276, 143] width 251 height 21
type input "Mrs."
click at [419, 141] on input "text" at bounding box center [539, 143] width 258 height 21
type input "..."
click at [260, 170] on input "text" at bounding box center [276, 173] width 251 height 21
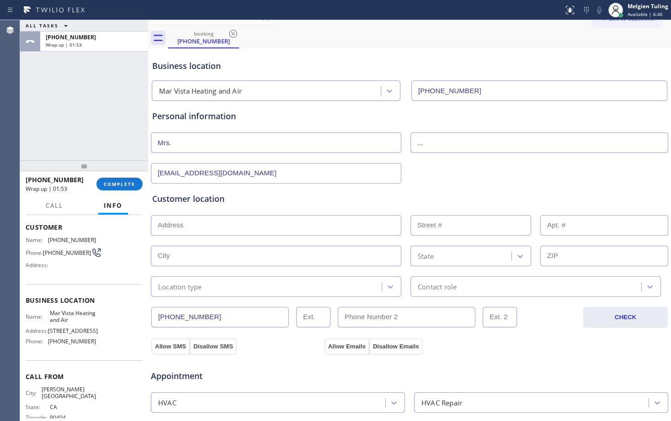
type input "[EMAIL_ADDRESS][DOMAIN_NAME]"
click at [198, 222] on input "text" at bounding box center [276, 225] width 251 height 21
click at [182, 224] on input "text" at bounding box center [276, 225] width 251 height 21
paste input "[GEOGRAPHIC_DATA]"
type input "[GEOGRAPHIC_DATA], [GEOGRAPHIC_DATA]"
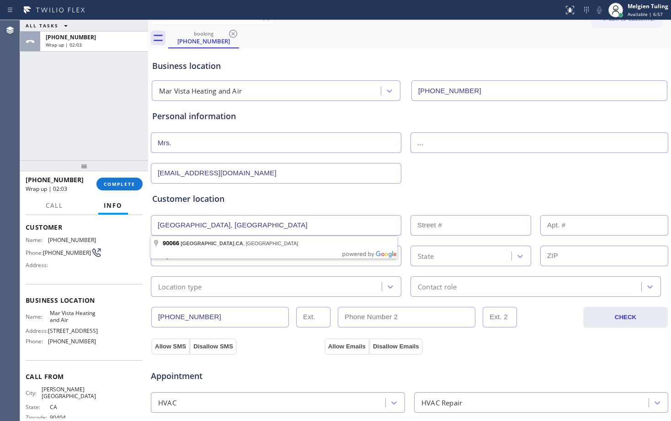
click at [181, 240] on div "Customer location >> ADD NEW ADDRESS << + NEW ADDRESS [GEOGRAPHIC_DATA] State L…" at bounding box center [409, 245] width 515 height 104
type input "[GEOGRAPHIC_DATA]"
type input "90066"
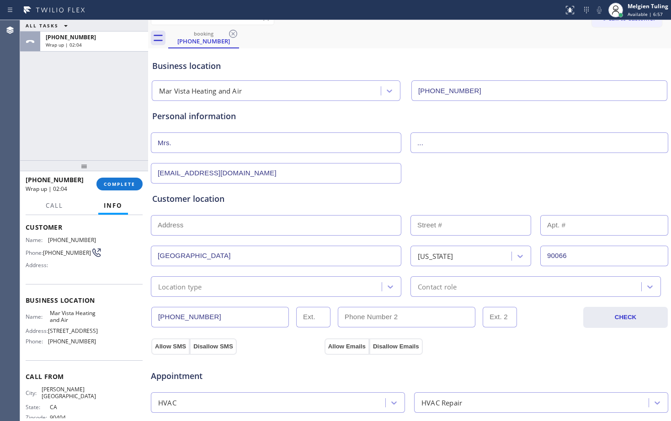
click at [182, 230] on input "text" at bounding box center [276, 225] width 251 height 21
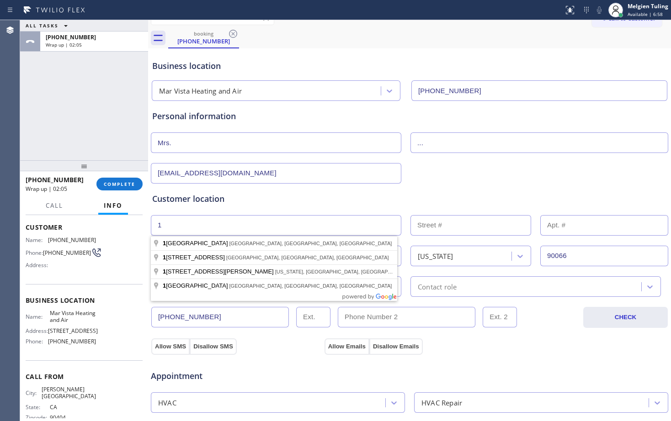
type input "1"
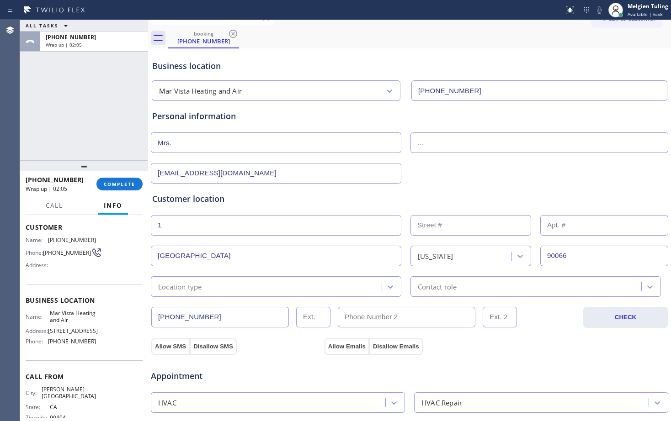
click at [427, 229] on input "text" at bounding box center [470, 225] width 121 height 21
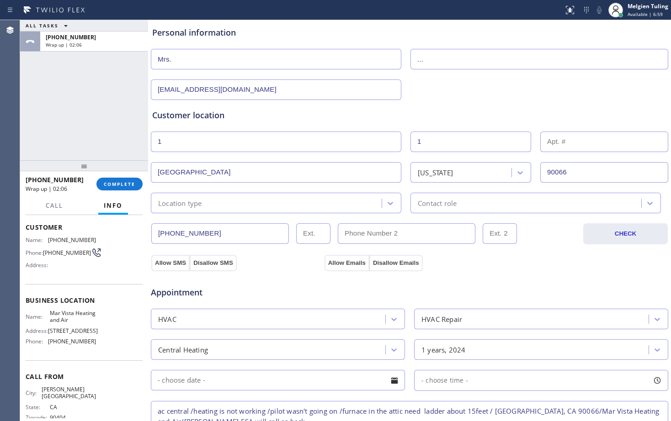
scroll to position [104, 0]
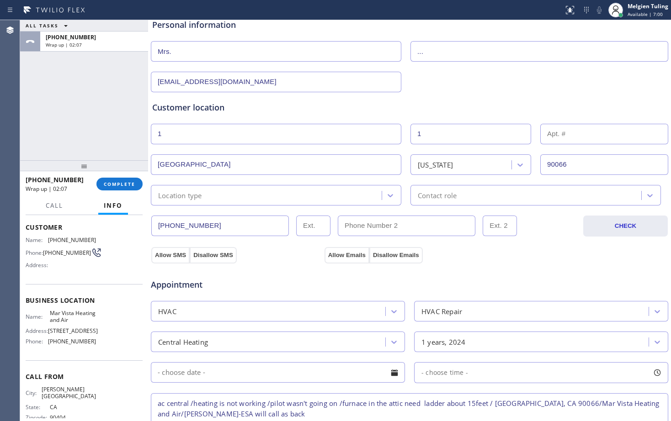
type input "1"
click at [204, 197] on div "Location type" at bounding box center [268, 195] width 228 height 16
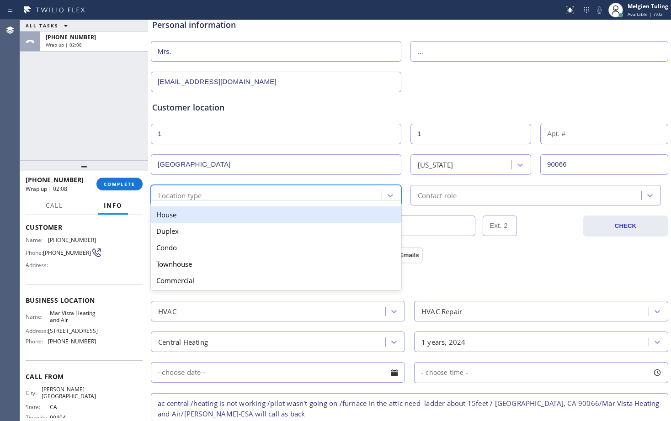
click at [191, 213] on div "House" at bounding box center [276, 215] width 251 height 16
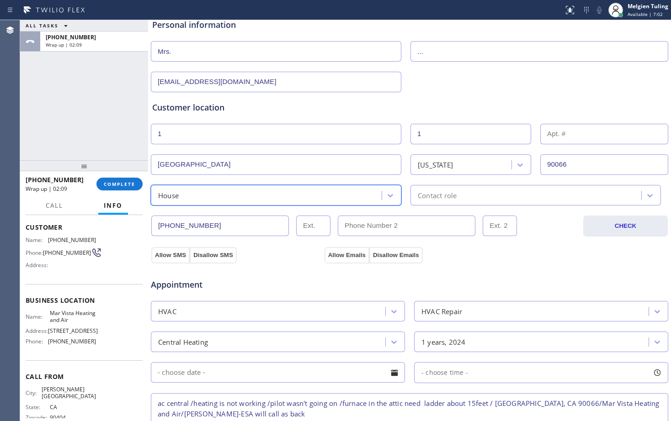
click at [433, 193] on div "Contact role" at bounding box center [437, 195] width 39 height 11
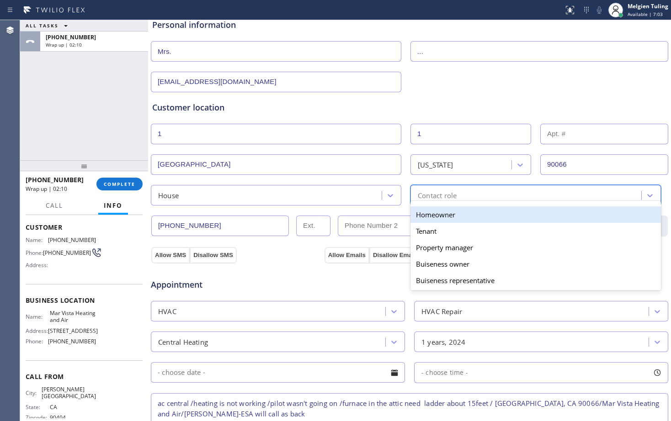
click at [421, 217] on div "Homeowner" at bounding box center [535, 215] width 251 height 16
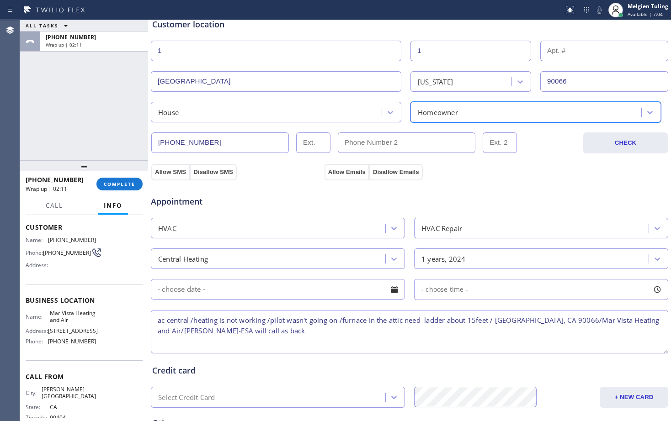
scroll to position [287, 0]
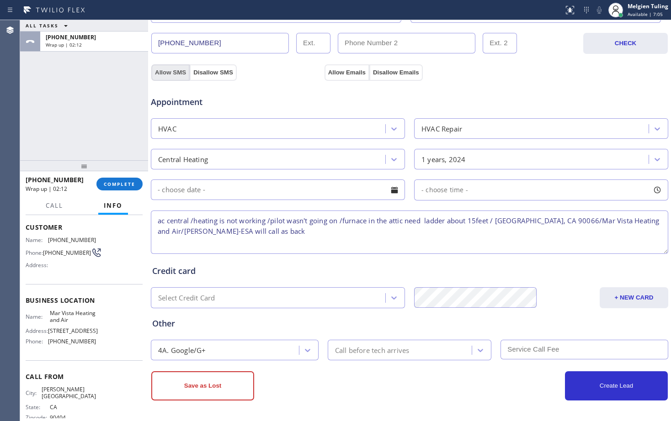
click at [171, 71] on button "Allow SMS" at bounding box center [170, 72] width 38 height 16
click at [352, 75] on button "Allow Emails" at bounding box center [347, 72] width 45 height 16
click at [206, 385] on button "Save as Lost" at bounding box center [202, 386] width 103 height 29
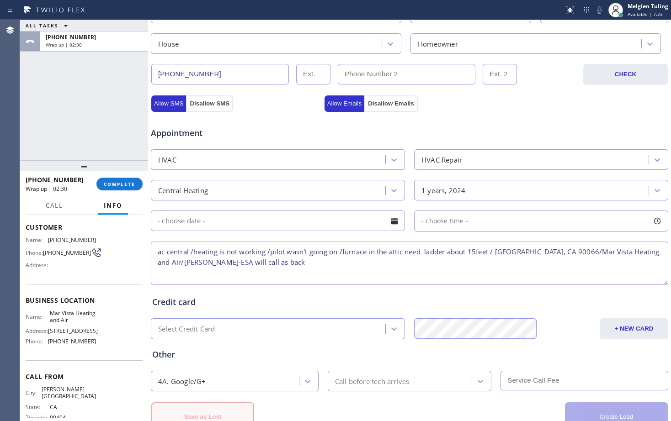
scroll to position [318, 0]
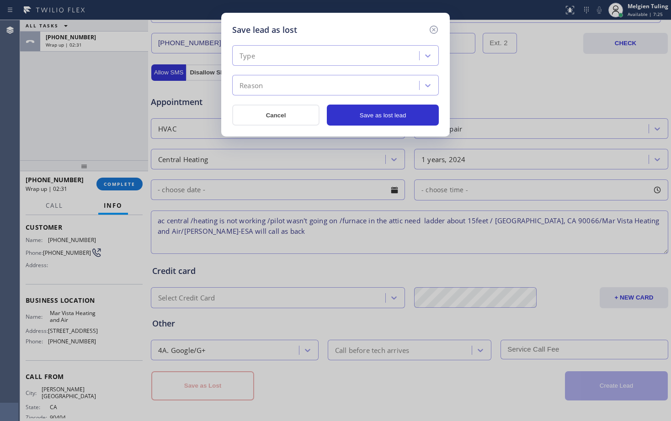
click at [255, 53] on div "Type" at bounding box center [248, 56] width 16 height 11
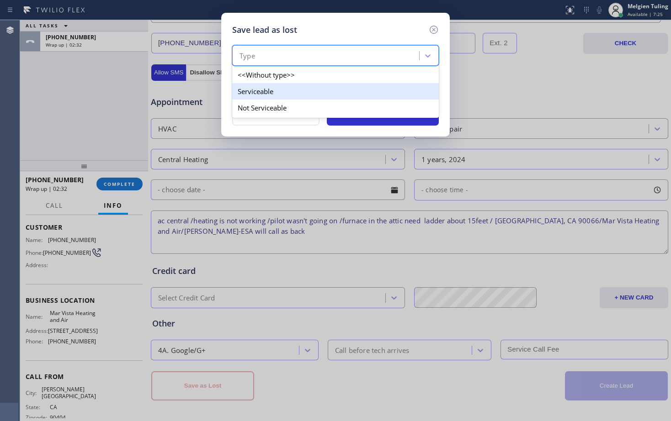
click at [245, 93] on div "Serviceable" at bounding box center [335, 91] width 207 height 16
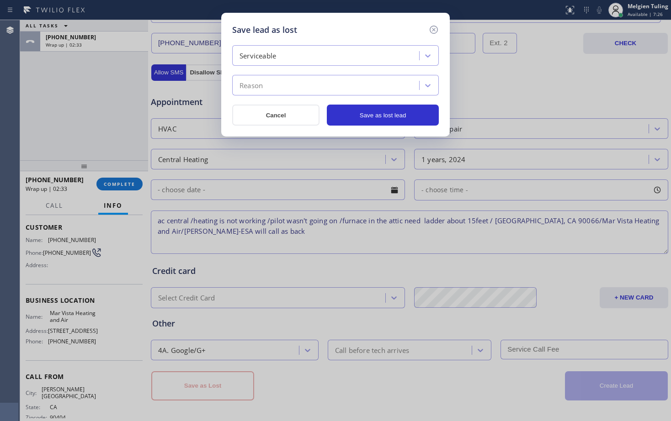
click at [253, 83] on div "Reason" at bounding box center [251, 85] width 23 height 11
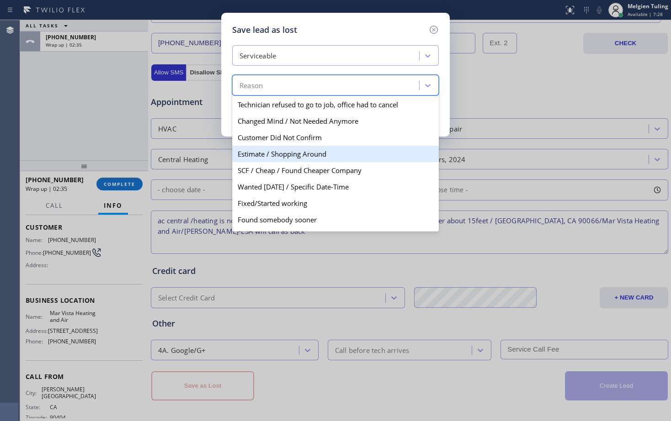
click at [274, 157] on div "Estimate / Shopping Around" at bounding box center [335, 154] width 207 height 16
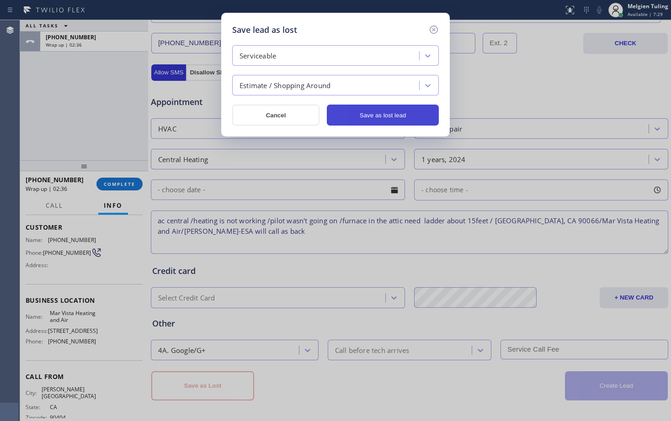
click at [363, 114] on button "Save as lost lead" at bounding box center [383, 115] width 112 height 21
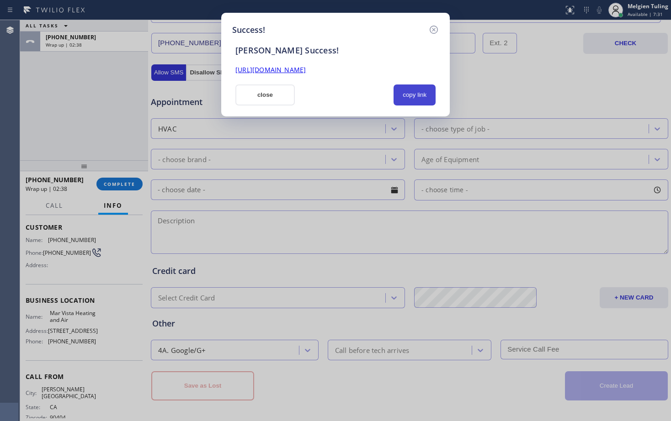
click at [409, 93] on button "copy link" at bounding box center [415, 95] width 42 height 21
click at [306, 69] on link "[URL][DOMAIN_NAME]" at bounding box center [270, 69] width 70 height 9
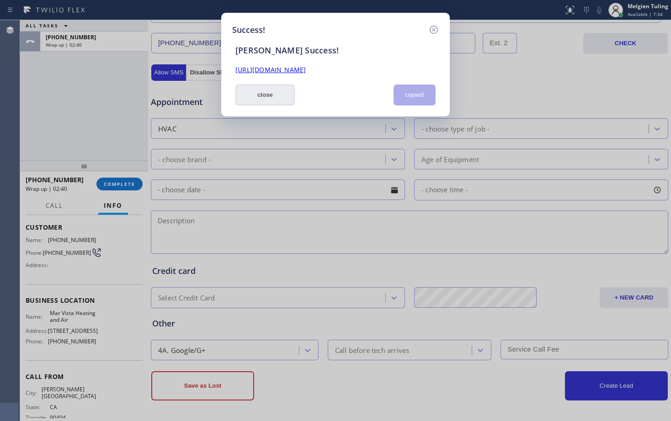
click at [274, 94] on button "close" at bounding box center [264, 95] width 59 height 21
click at [274, 94] on div "Appointment" at bounding box center [236, 97] width 173 height 21
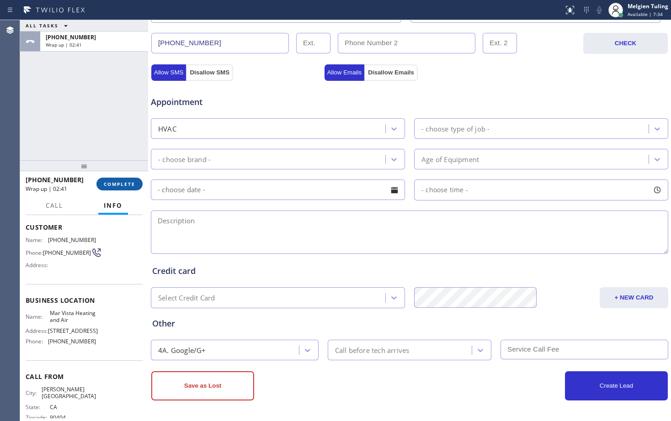
click at [123, 185] on span "COMPLETE" at bounding box center [120, 184] width 32 height 6
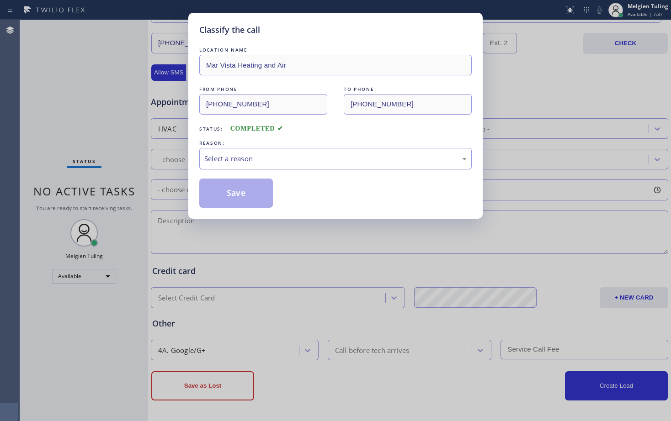
click at [237, 151] on div "Select a reason" at bounding box center [335, 158] width 272 height 21
click at [223, 192] on button "Save" at bounding box center [236, 193] width 74 height 29
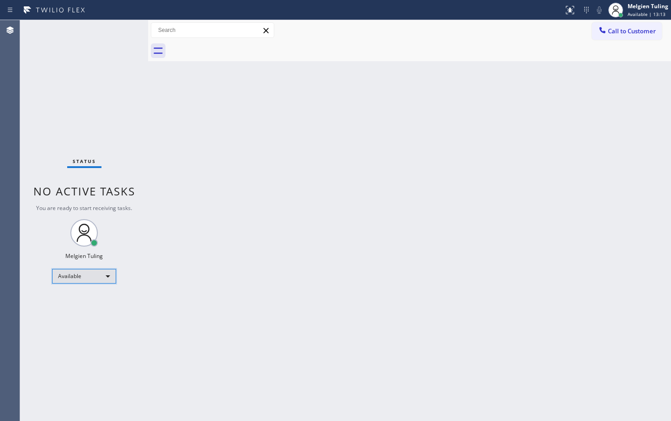
click at [105, 272] on div "Available" at bounding box center [84, 276] width 64 height 15
drag, startPoint x: 70, startPoint y: 325, endPoint x: 62, endPoint y: 323, distance: 8.1
click at [62, 323] on li "Break" at bounding box center [84, 323] width 62 height 11
click at [86, 274] on div "Break" at bounding box center [84, 280] width 64 height 15
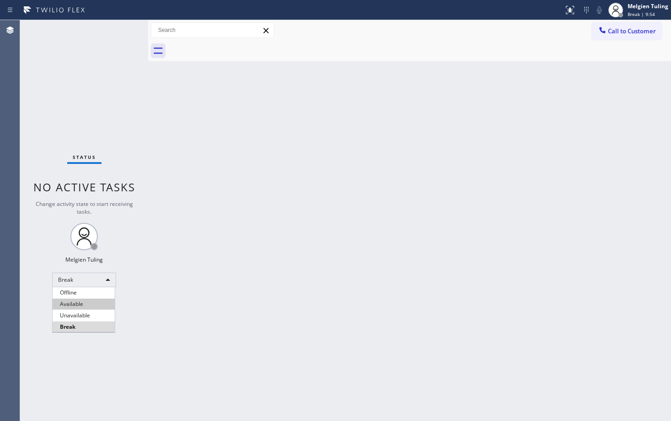
click at [75, 303] on li "Available" at bounding box center [84, 304] width 62 height 11
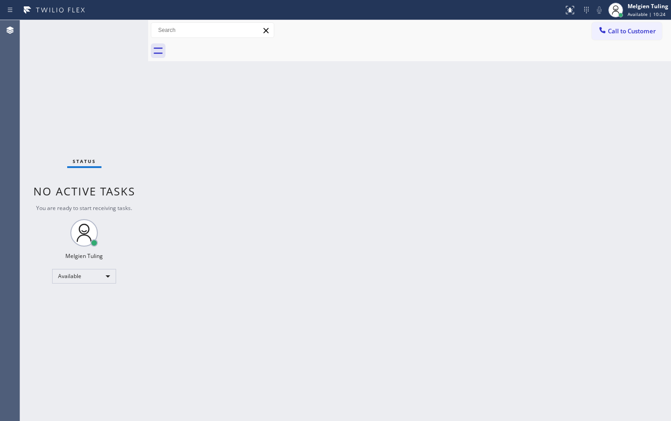
click at [114, 31] on div "Status No active tasks You are ready to start receiving tasks. Melgien Tuling A…" at bounding box center [84, 220] width 128 height 401
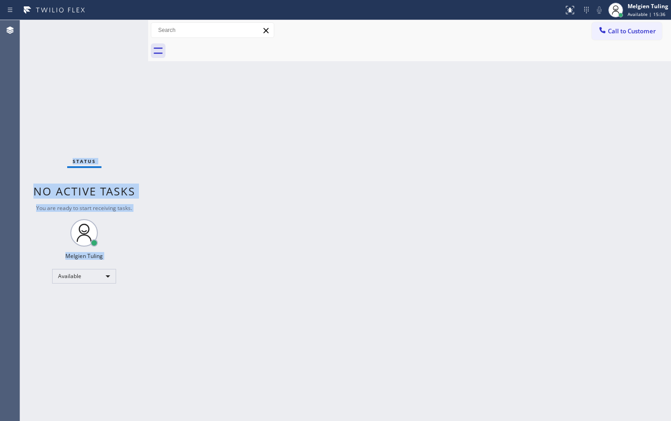
click at [116, 31] on div "Status No active tasks You are ready to start receiving tasks. Melgien Tuling A…" at bounding box center [84, 220] width 128 height 401
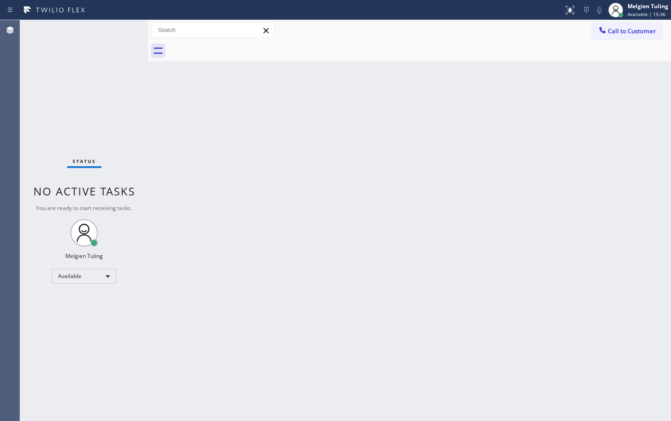
click at [398, 222] on div "Back to Dashboard Change Sender ID Customers Technicians Select a contact Outbo…" at bounding box center [409, 220] width 523 height 401
click at [109, 45] on div "Status No active tasks You are ready to start receiving tasks. Melgien Tuling A…" at bounding box center [84, 220] width 128 height 401
click at [243, 233] on div "Back to Dashboard Change Sender ID Customers Technicians Select a contact Outbo…" at bounding box center [409, 220] width 523 height 401
click at [392, 278] on div "Back to Dashboard Change Sender ID Customers Technicians Select a contact Outbo…" at bounding box center [409, 220] width 523 height 401
click at [325, 229] on div "Back to Dashboard Change Sender ID Customers Technicians Select a contact Outbo…" at bounding box center [409, 220] width 523 height 401
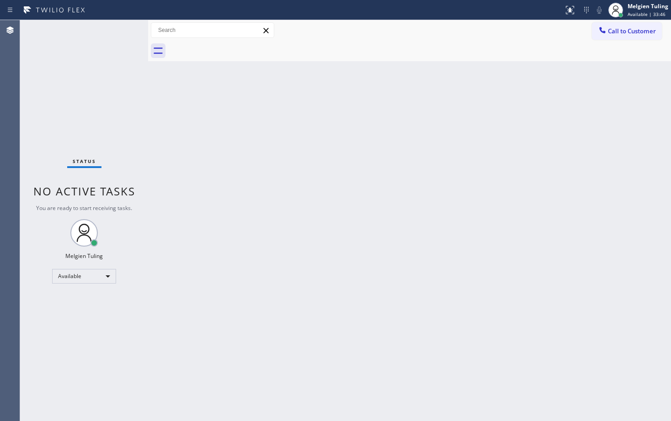
click at [108, 29] on div "Status No active tasks You are ready to start receiving tasks. Melgien Tuling A…" at bounding box center [84, 220] width 128 height 401
click at [121, 33] on div "Status No active tasks You are ready to start receiving tasks. Melgien Tuling A…" at bounding box center [84, 220] width 128 height 401
click at [295, 127] on div "Back to Dashboard Change Sender ID Customers Technicians Select a contact Outbo…" at bounding box center [409, 220] width 523 height 401
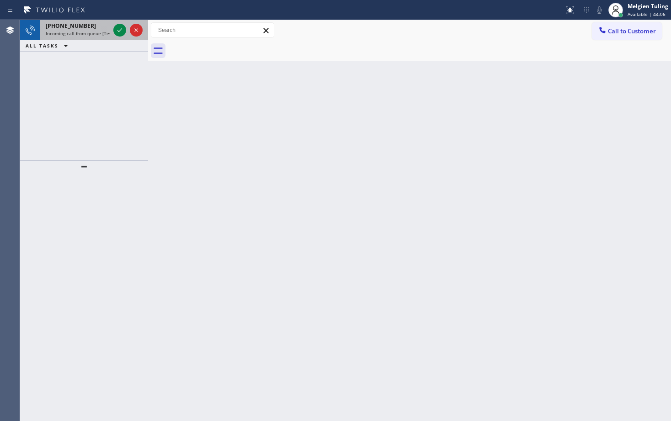
click at [113, 30] on div at bounding box center [128, 30] width 33 height 20
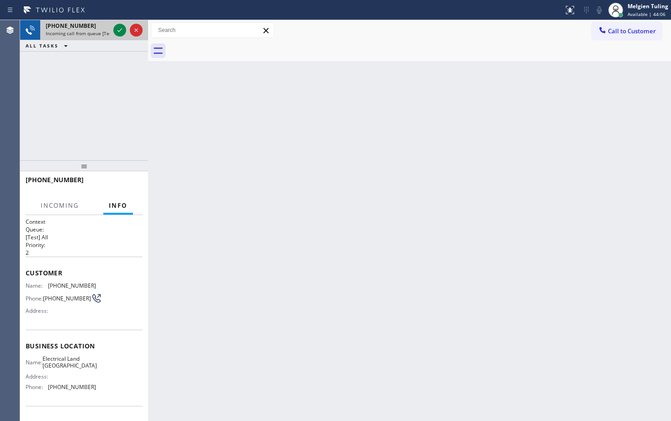
click at [113, 30] on div at bounding box center [128, 30] width 33 height 20
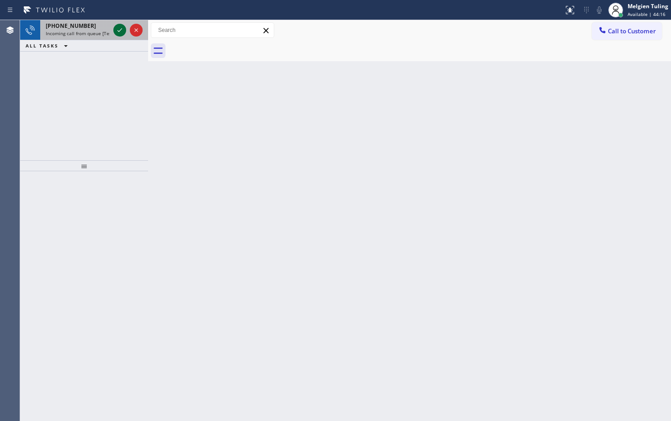
click at [118, 31] on icon at bounding box center [119, 30] width 11 height 11
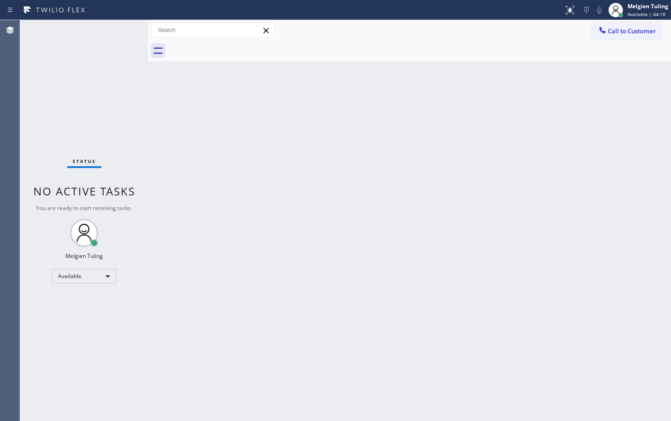
click at [118, 33] on div "Status No active tasks You are ready to start receiving tasks. Melgien Tuling A…" at bounding box center [84, 220] width 128 height 401
click at [118, 32] on div "Status No active tasks You are ready to start receiving tasks. Melgien Tuling A…" at bounding box center [84, 220] width 128 height 401
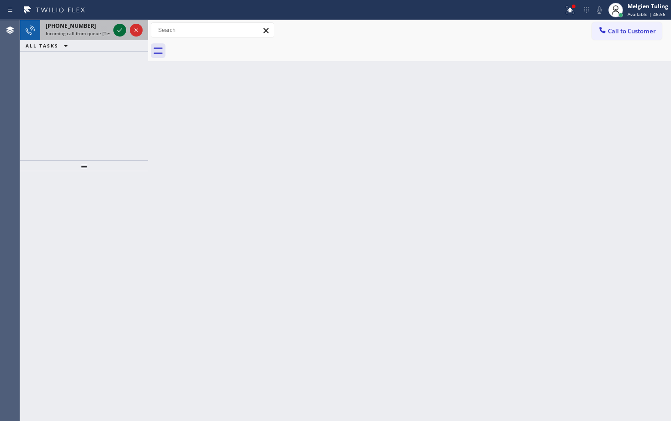
click at [117, 32] on icon at bounding box center [119, 30] width 11 height 11
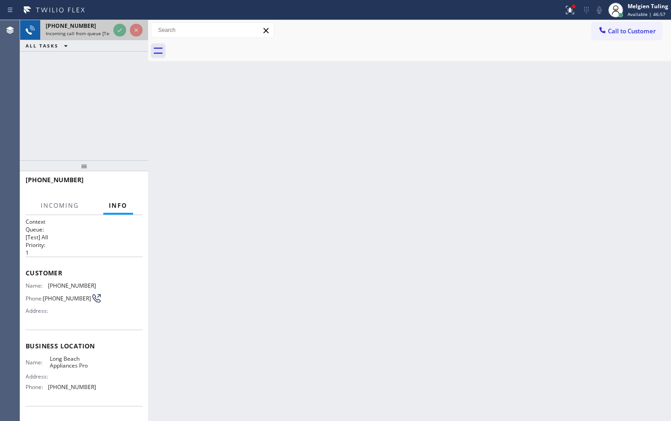
click at [132, 37] on div at bounding box center [128, 30] width 33 height 20
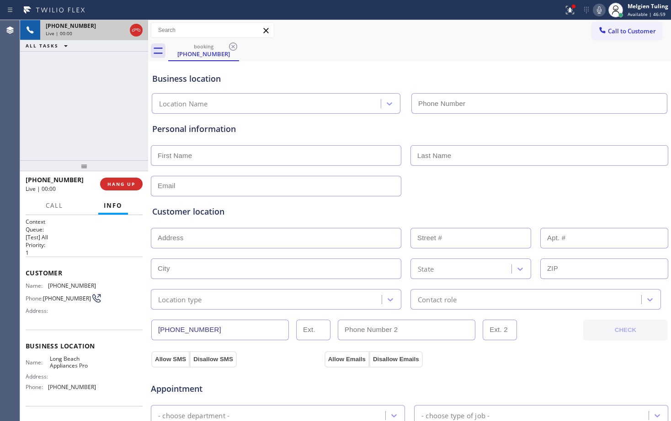
type input "[PHONE_NUMBER]"
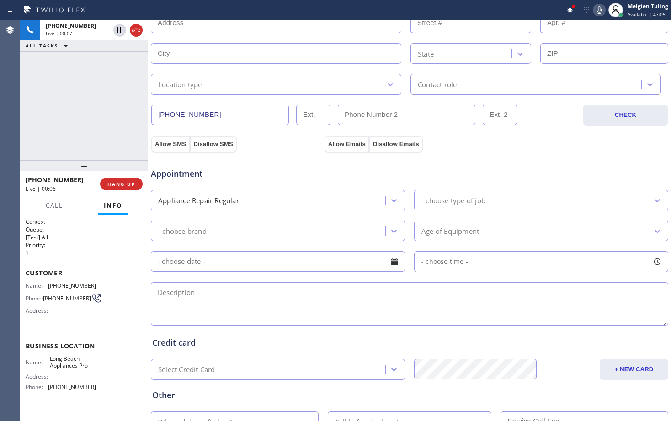
scroll to position [287, 0]
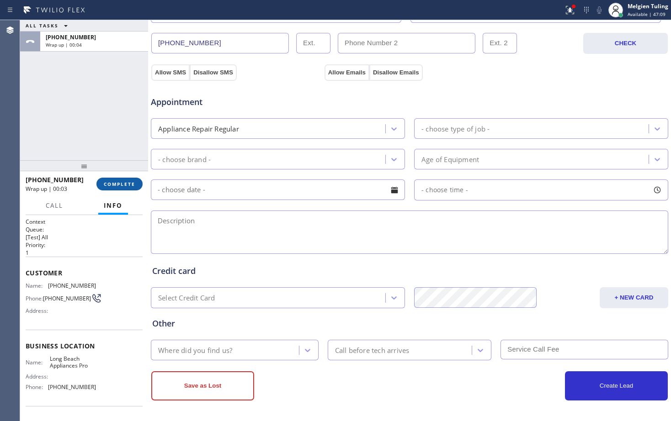
click at [121, 183] on span "COMPLETE" at bounding box center [120, 184] width 32 height 6
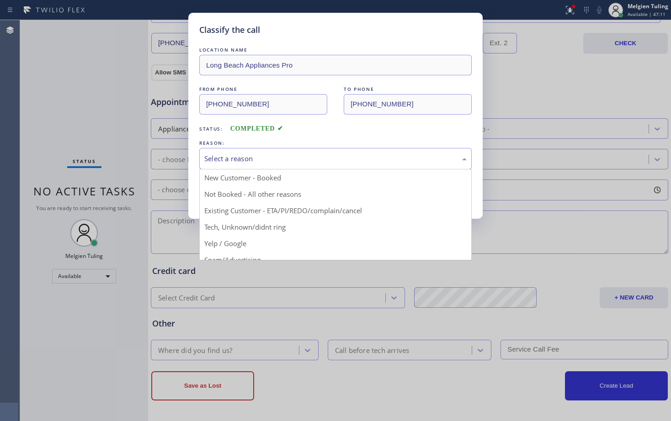
click at [216, 153] on div "Select a reason" at bounding box center [335, 158] width 272 height 21
click at [222, 197] on button "Save" at bounding box center [236, 193] width 74 height 29
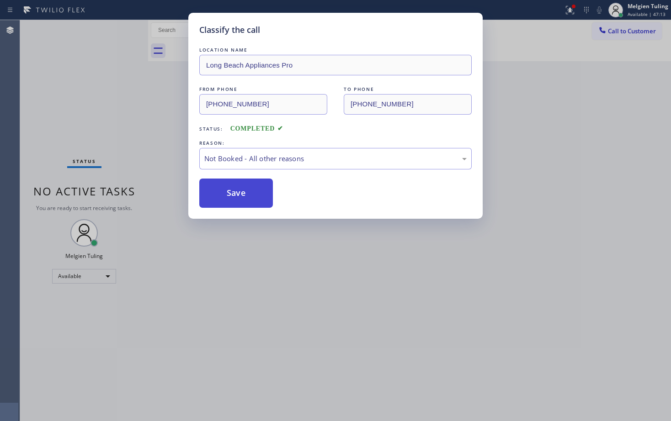
click at [222, 193] on button "Save" at bounding box center [236, 193] width 74 height 29
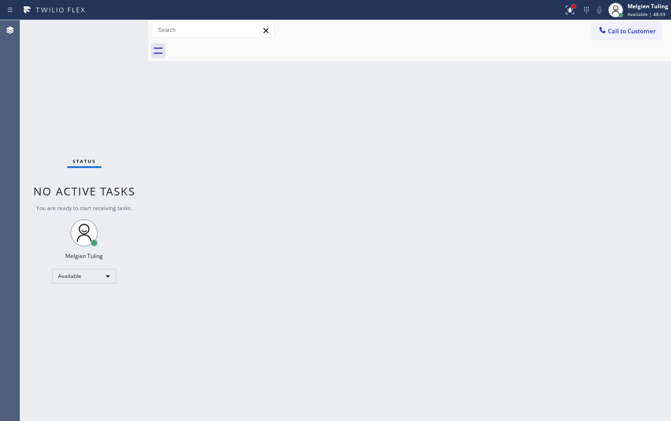
click at [576, 8] on div at bounding box center [573, 6] width 5 height 5
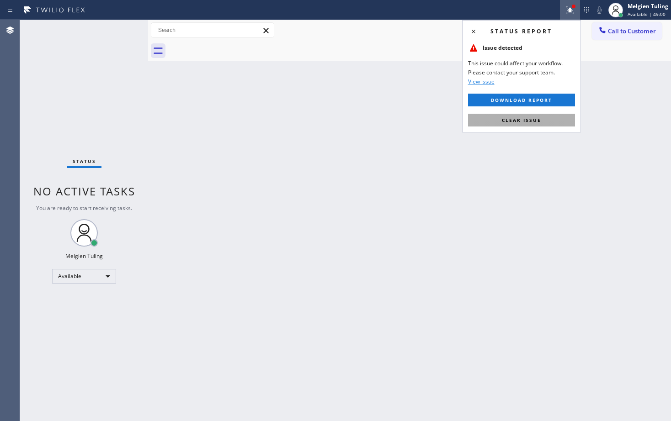
click at [492, 124] on button "Clear issue" at bounding box center [521, 120] width 107 height 13
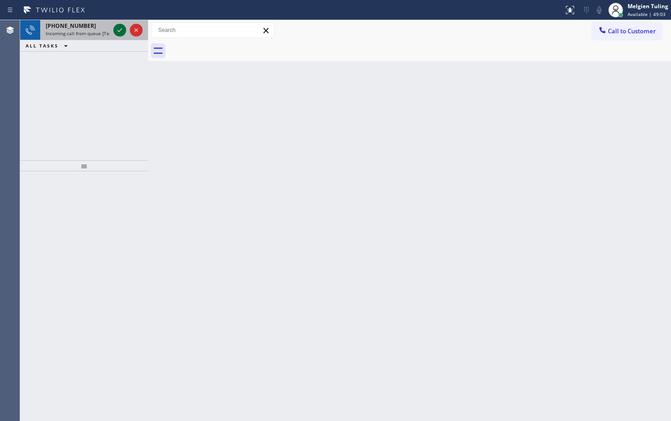
click at [119, 28] on icon at bounding box center [119, 30] width 11 height 11
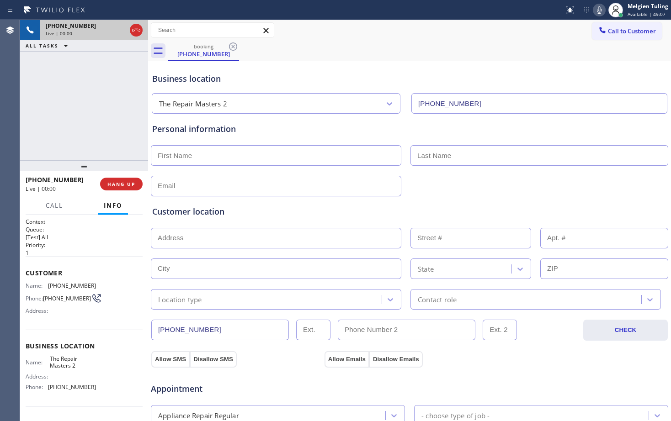
type input "[PHONE_NUMBER]"
click at [97, 83] on div "[PHONE_NUMBER] Live | 00:03 ALL TASKS ALL TASKS ACTIVE TASKS TASKS IN WRAP UP" at bounding box center [84, 90] width 128 height 140
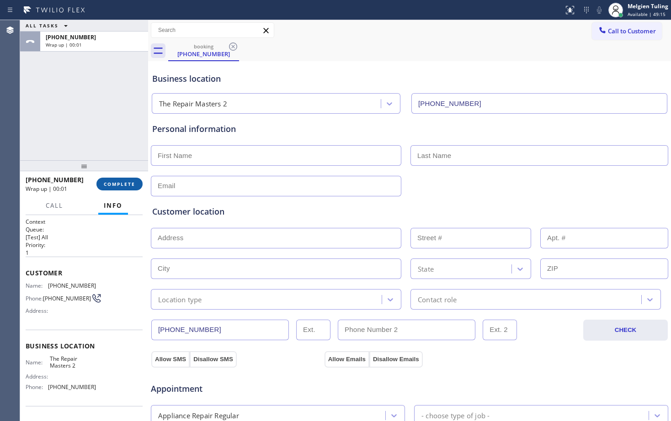
click at [112, 181] on span "COMPLETE" at bounding box center [120, 184] width 32 height 6
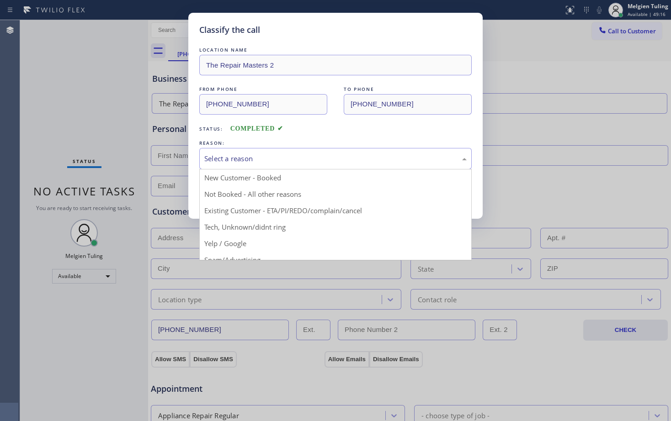
click at [259, 160] on div "Select a reason" at bounding box center [335, 159] width 262 height 11
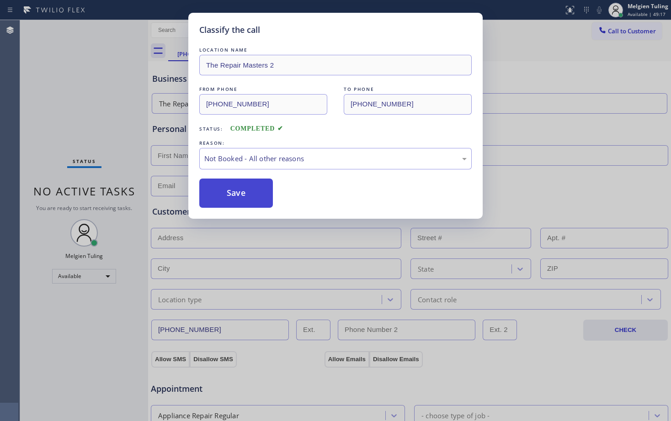
click at [238, 193] on button "Save" at bounding box center [236, 193] width 74 height 29
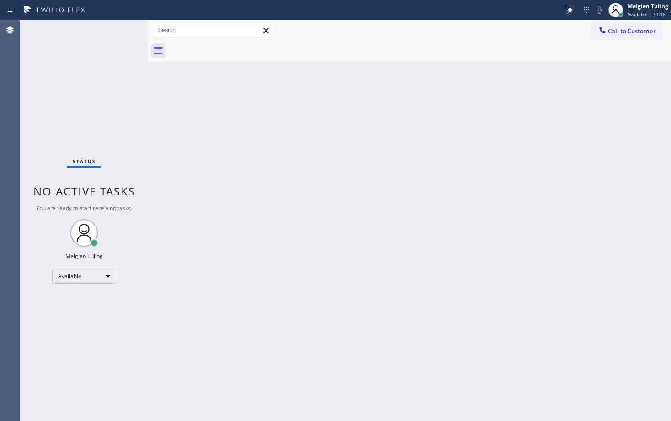
click at [318, 116] on div "Back to Dashboard Change Sender ID Customers Technicians Select a contact Outbo…" at bounding box center [409, 220] width 523 height 401
click at [302, 156] on div "Back to Dashboard Change Sender ID Customers Technicians Select a contact Outbo…" at bounding box center [409, 220] width 523 height 401
drag, startPoint x: 421, startPoint y: 249, endPoint x: 410, endPoint y: 238, distance: 14.9
click at [421, 248] on div "Back to Dashboard Change Sender ID Customers Technicians Select a contact Outbo…" at bounding box center [409, 220] width 523 height 401
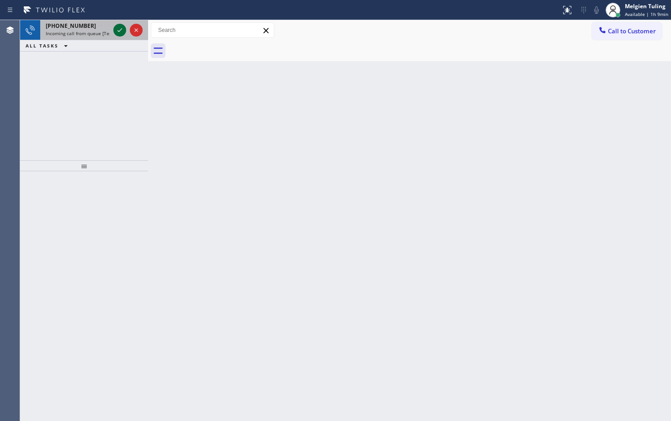
click at [119, 27] on icon at bounding box center [119, 30] width 11 height 11
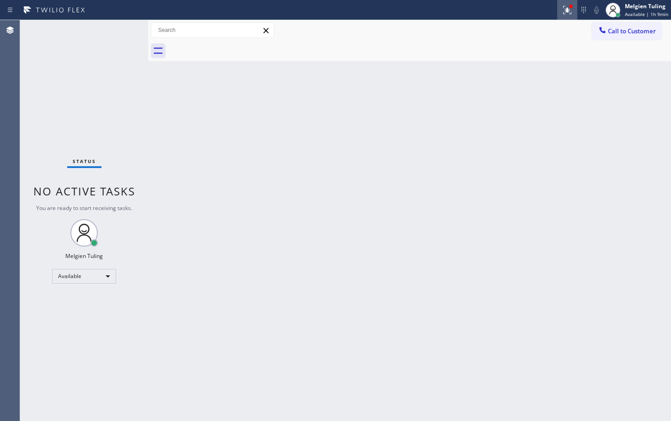
click at [566, 12] on icon at bounding box center [567, 10] width 11 height 11
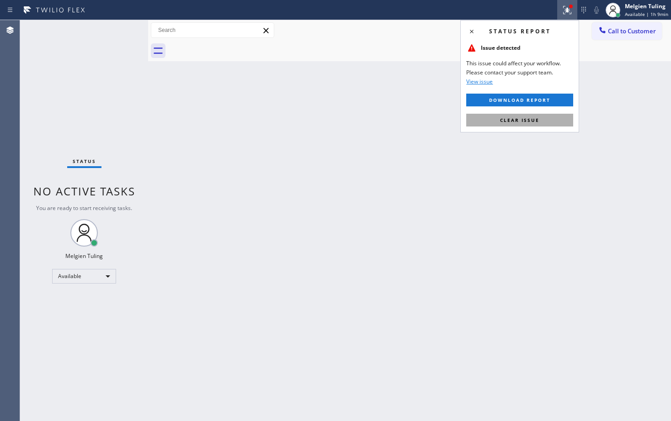
click at [522, 118] on span "Clear issue" at bounding box center [519, 120] width 39 height 6
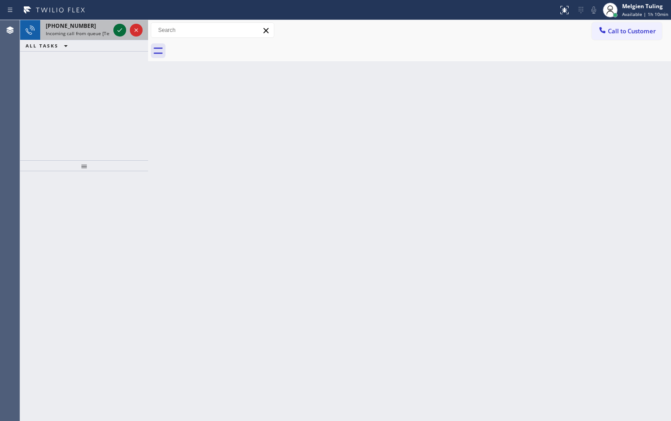
click at [114, 32] on icon at bounding box center [119, 30] width 11 height 11
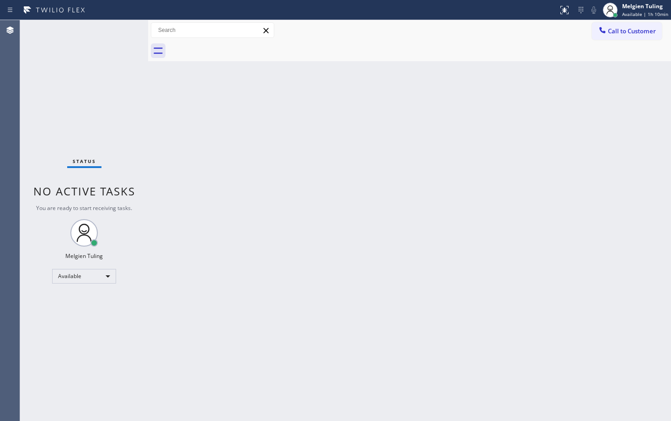
click at [276, 130] on div "Back to Dashboard Change Sender ID Customers Technicians Select a contact Outbo…" at bounding box center [409, 220] width 523 height 401
click at [118, 39] on div "Status No active tasks You are ready to start receiving tasks. Melgien Tuling A…" at bounding box center [84, 220] width 128 height 401
drag, startPoint x: 629, startPoint y: 186, endPoint x: 634, endPoint y: 160, distance: 26.0
click at [633, 173] on div "Back to Dashboard Change Sender ID Customers Technicians Select a contact Outbo…" at bounding box center [409, 220] width 523 height 401
click at [118, 34] on div "Status No active tasks You are ready to start receiving tasks. Melgien Tuling A…" at bounding box center [84, 220] width 128 height 401
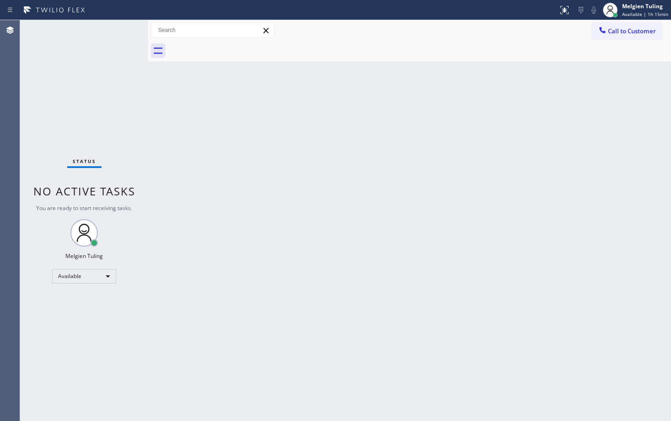
click at [118, 34] on div "Status No active tasks You are ready to start receiving tasks. Melgien Tuling A…" at bounding box center [84, 220] width 128 height 401
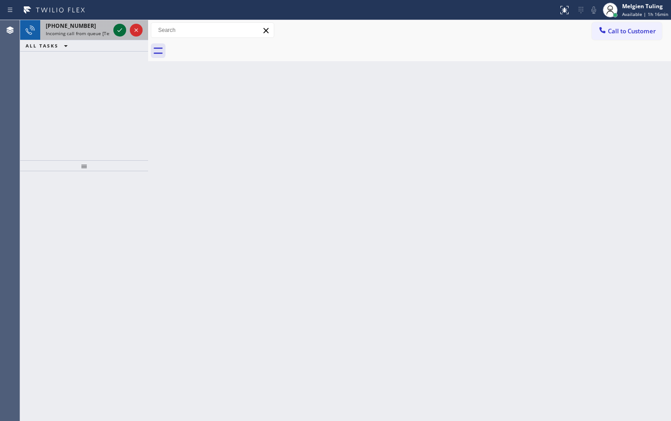
click at [123, 32] on icon at bounding box center [119, 30] width 11 height 11
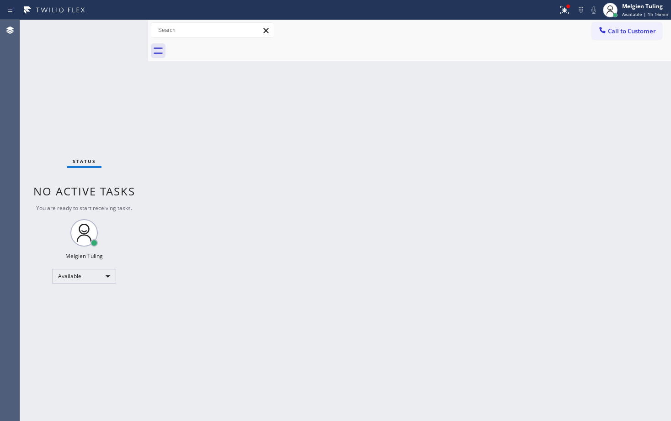
click at [272, 181] on div "Back to Dashboard Change Sender ID Customers Technicians Select a contact Outbo…" at bounding box center [409, 220] width 523 height 401
click at [559, 11] on div at bounding box center [564, 10] width 20 height 11
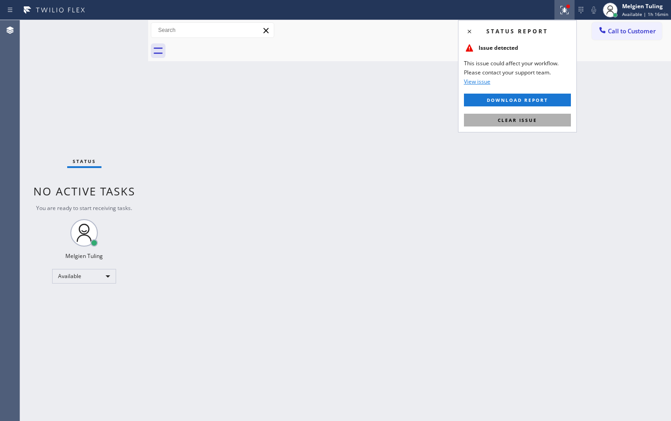
click at [506, 123] on span "Clear issue" at bounding box center [517, 120] width 39 height 6
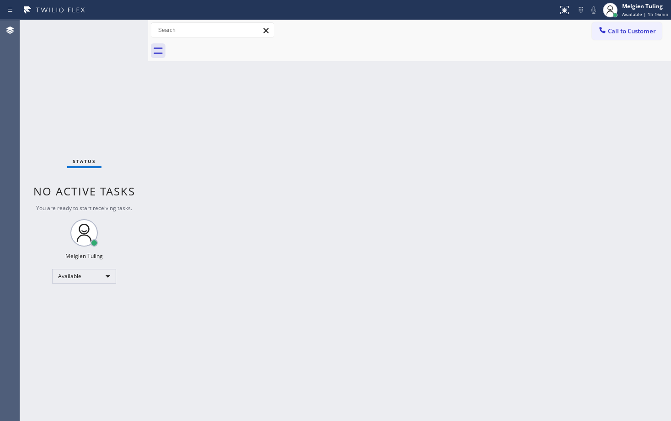
click at [495, 143] on div "Back to Dashboard Change Sender ID Customers Technicians Select a contact Outbo…" at bounding box center [409, 220] width 523 height 401
click at [577, 161] on div "Back to Dashboard Change Sender ID Customers Technicians Select a contact Outbo…" at bounding box center [409, 220] width 523 height 401
click at [218, 117] on div "Back to Dashboard Change Sender ID Customers Technicians Select a contact Outbo…" at bounding box center [409, 220] width 523 height 401
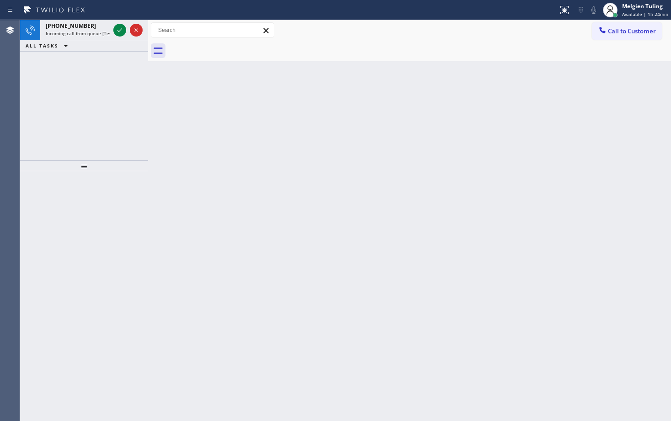
click at [159, 128] on div "Back to Dashboard Change Sender ID Customers Technicians Select a contact Outbo…" at bounding box center [409, 220] width 523 height 401
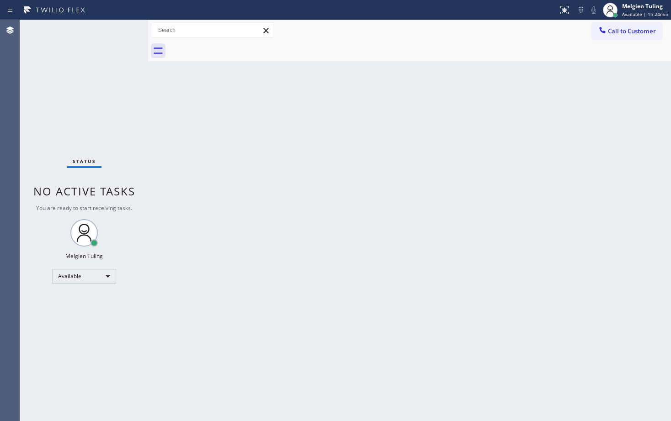
click at [122, 32] on div "Status No active tasks You are ready to start receiving tasks. Melgien Tuling A…" at bounding box center [84, 220] width 128 height 401
click at [196, 354] on div "Back to Dashboard Change Sender ID Customers Technicians Select a contact Outbo…" at bounding box center [409, 220] width 523 height 401
click at [105, 273] on div "Available" at bounding box center [84, 276] width 64 height 15
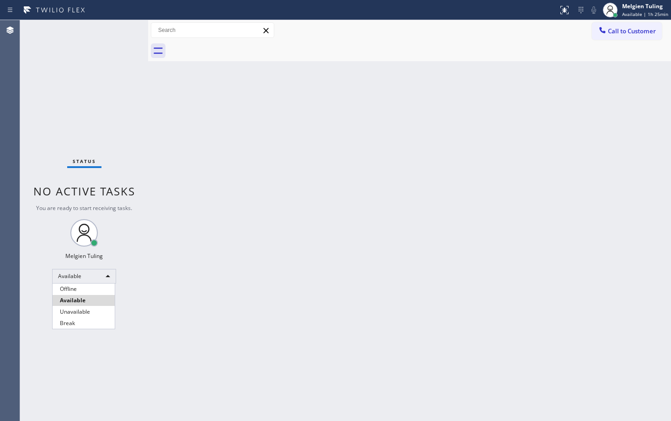
click at [105, 273] on div at bounding box center [335, 210] width 671 height 421
click at [106, 281] on div "Available" at bounding box center [84, 276] width 64 height 15
click at [91, 291] on li "Offline" at bounding box center [84, 289] width 62 height 11
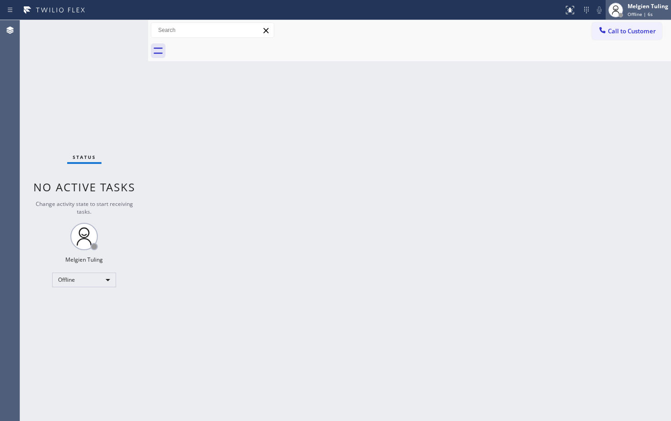
click at [633, 2] on div "Melgien Tuling Offline | 6s" at bounding box center [648, 10] width 45 height 16
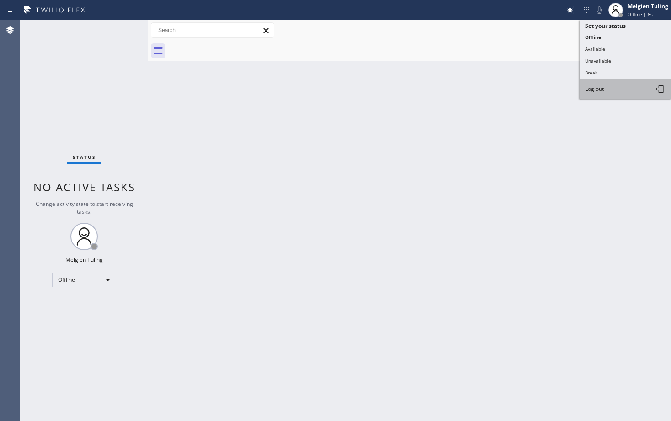
click at [629, 89] on button "Log out" at bounding box center [625, 89] width 91 height 20
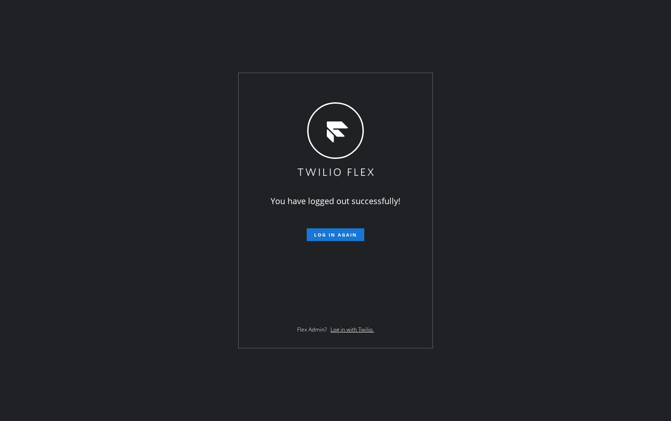
click at [562, 156] on div "You have logged out successfully! Log in again Flex Admin? Log in with Twilio." at bounding box center [335, 210] width 671 height 421
